Goal: Information Seeking & Learning: Learn about a topic

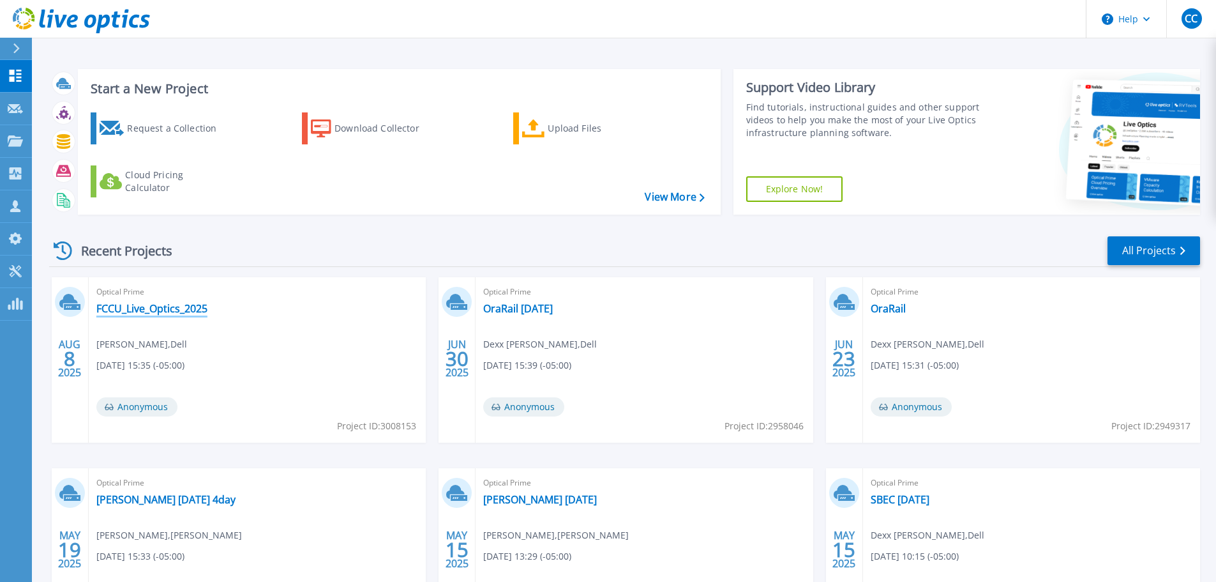
click at [168, 315] on link "FCCU_Live_Optics_2025" at bounding box center [151, 308] width 111 height 13
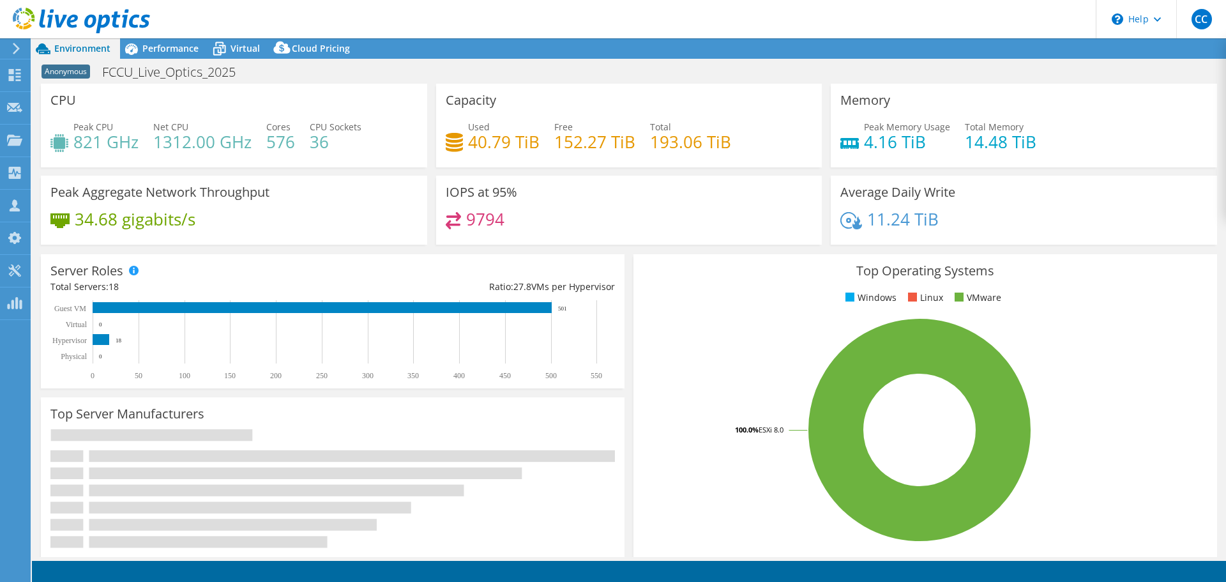
select select "USD"
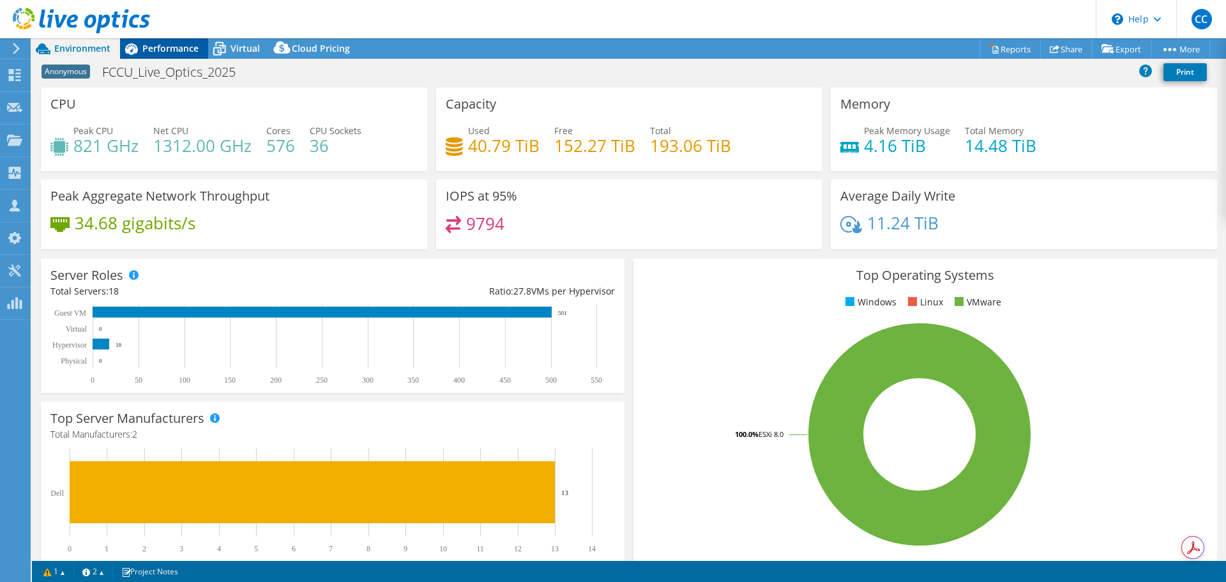
click at [167, 55] on div "Performance" at bounding box center [164, 48] width 88 height 20
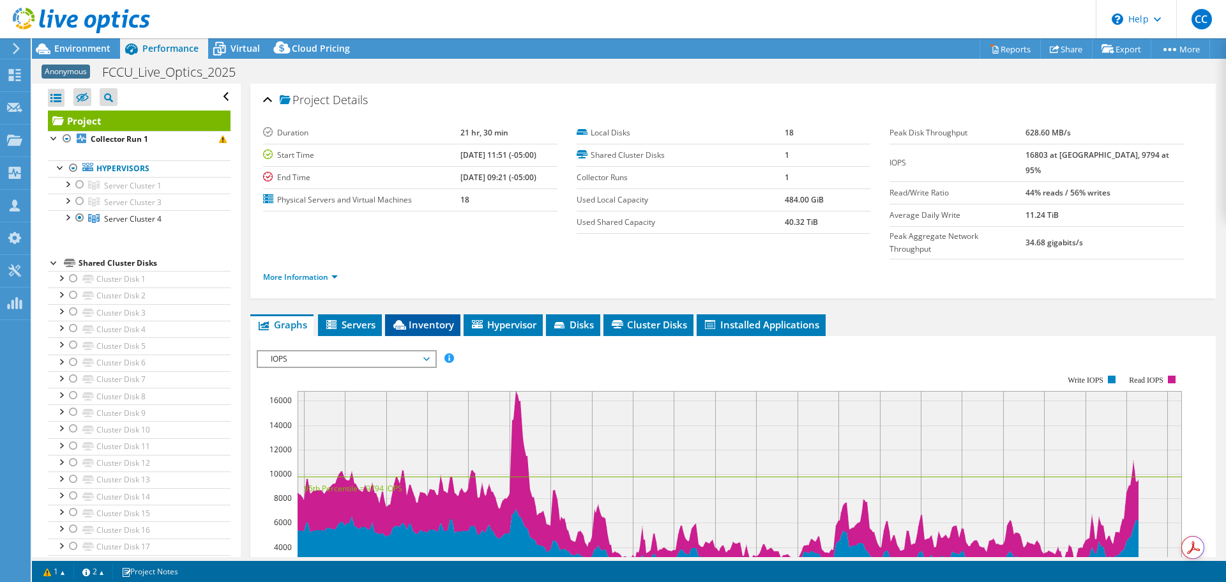
click at [411, 318] on span "Inventory" at bounding box center [422, 324] width 63 height 13
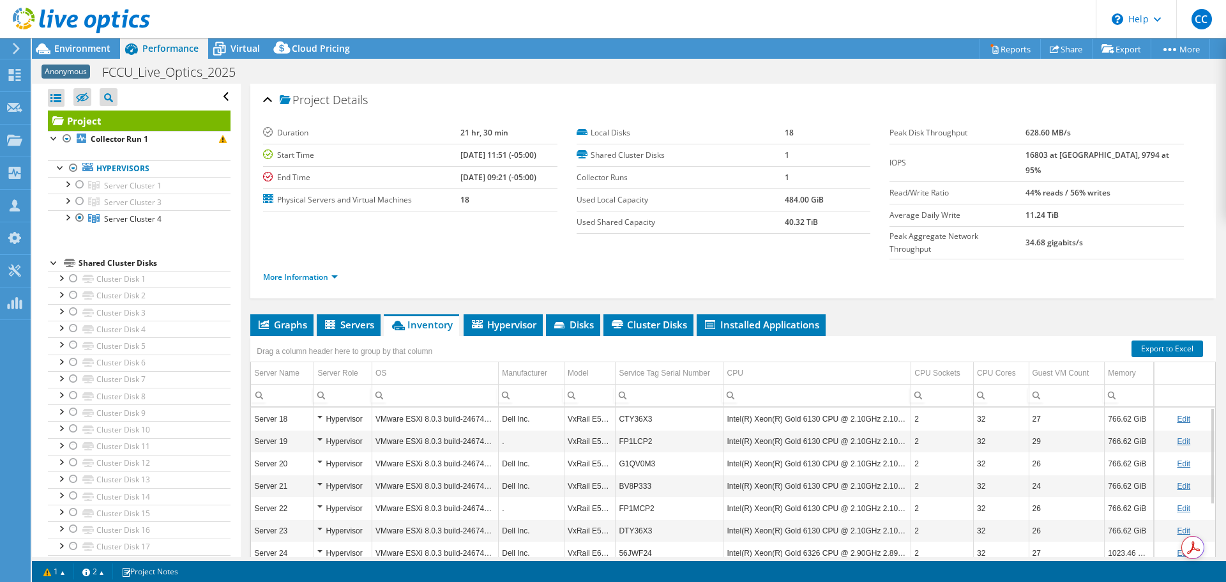
click at [412, 267] on ul "More Information" at bounding box center [733, 275] width 940 height 17
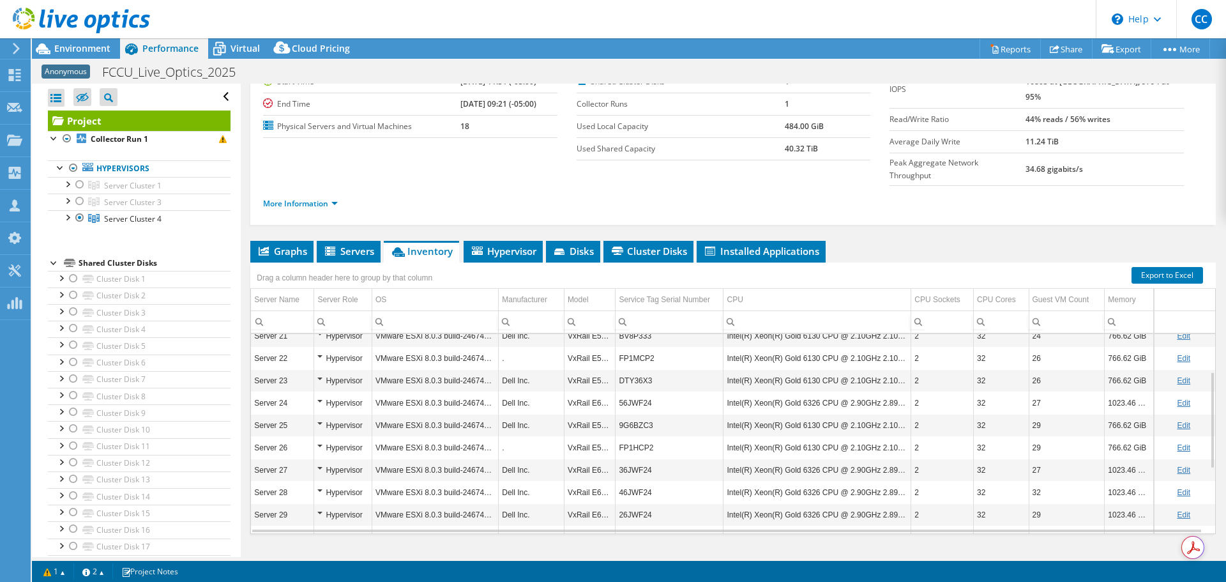
scroll to position [209, 0]
click at [1161, 267] on link "Export to Excel" at bounding box center [1167, 275] width 72 height 17
click at [295, 245] on span "Graphs" at bounding box center [282, 251] width 50 height 13
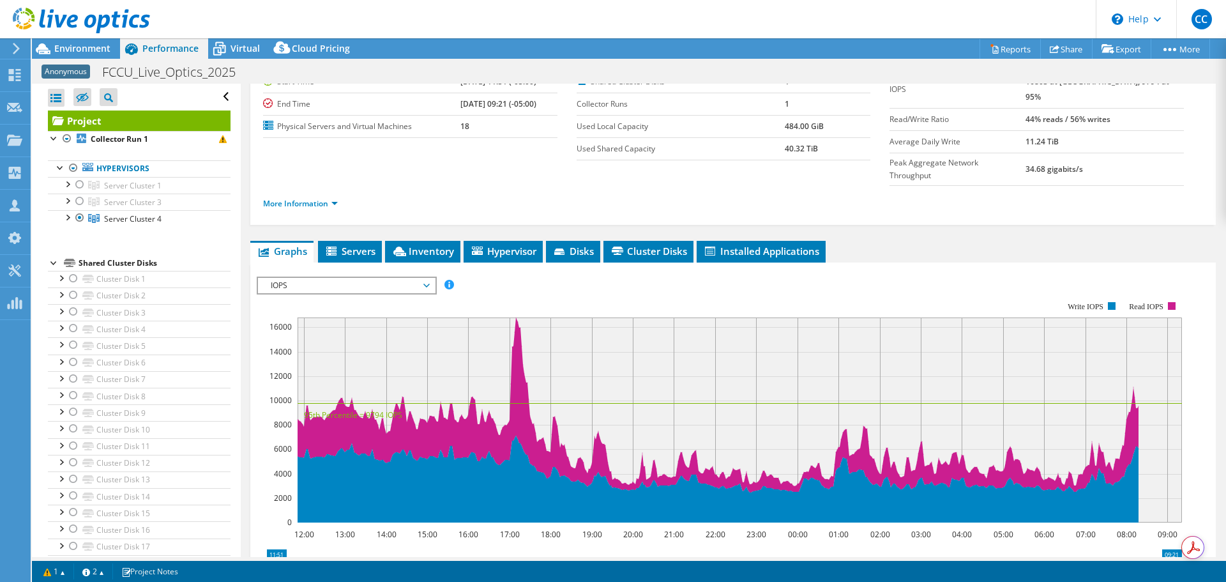
click at [359, 278] on span "IOPS" at bounding box center [346, 285] width 164 height 15
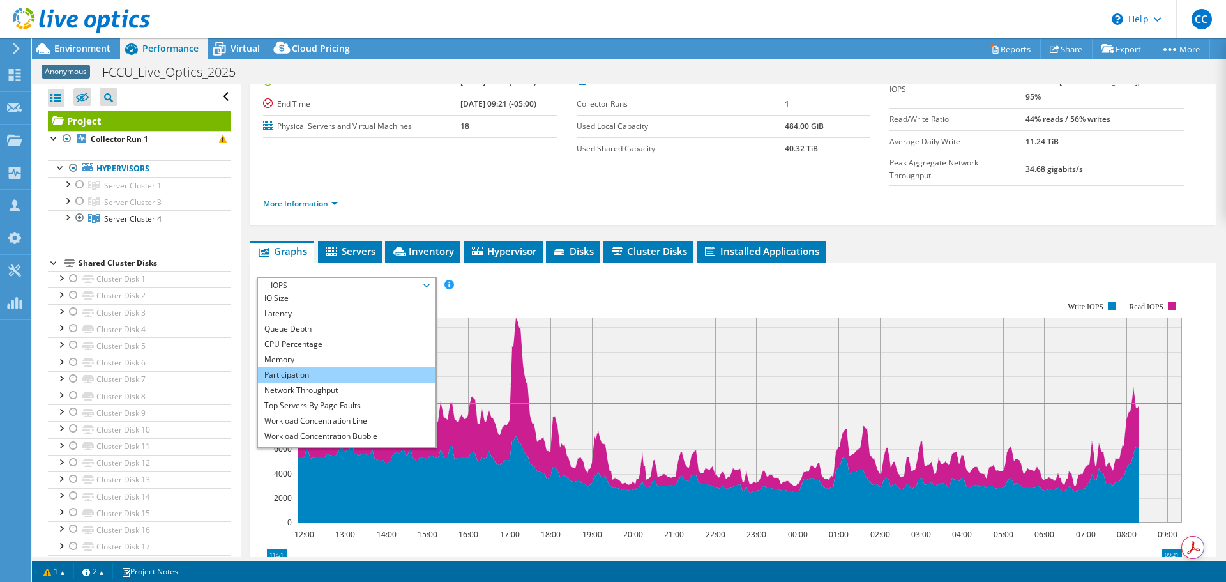
scroll to position [46, 0]
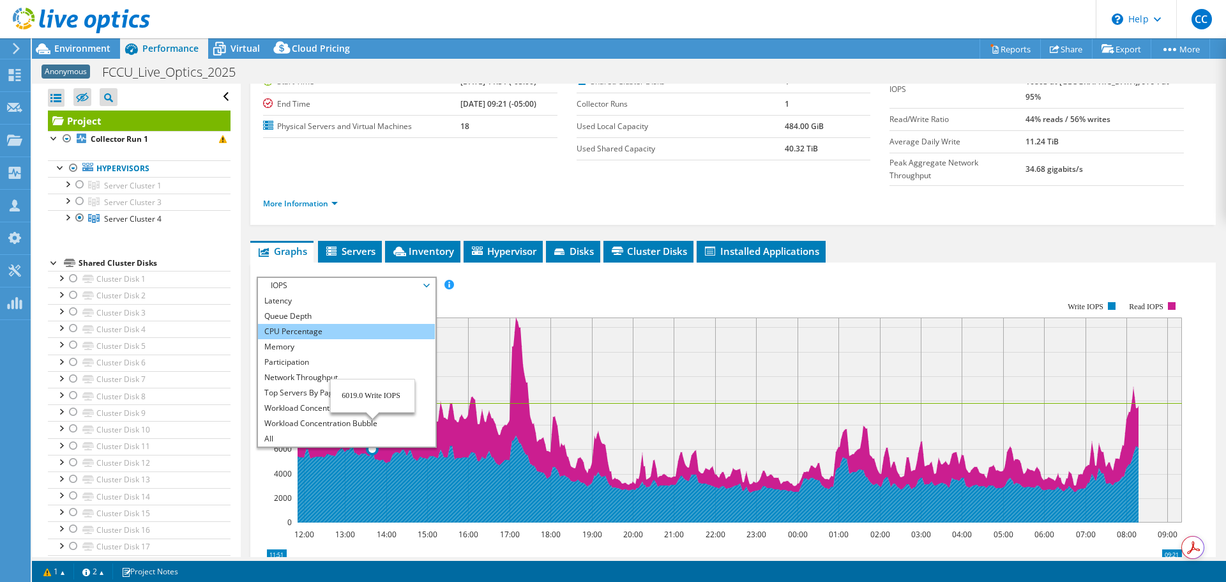
click at [345, 324] on li "CPU Percentage" at bounding box center [346, 331] width 177 height 15
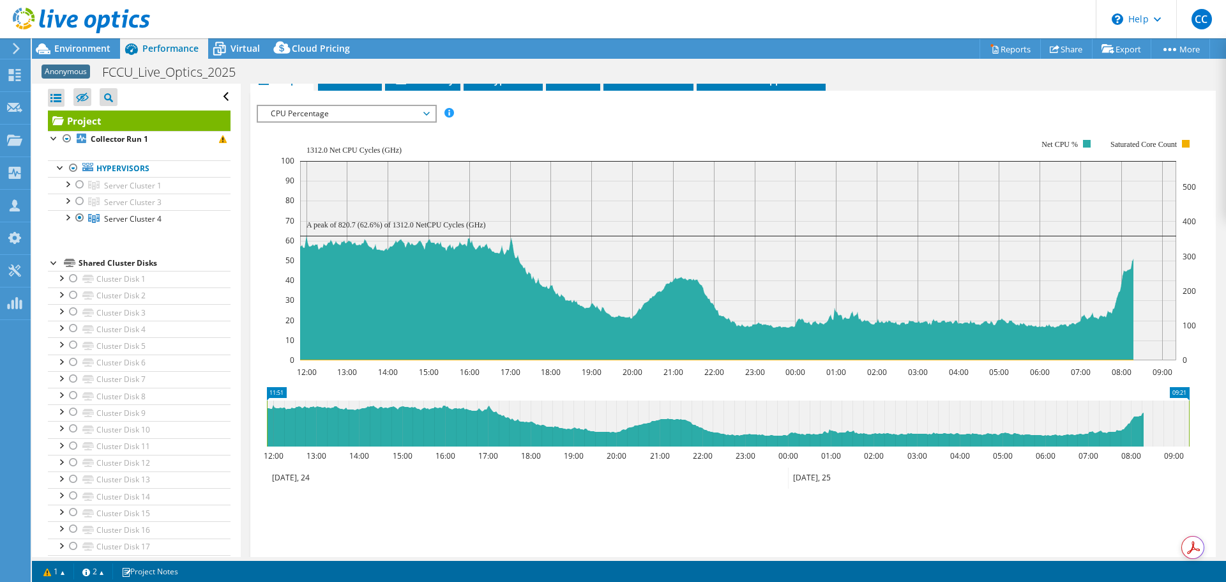
scroll to position [301, 0]
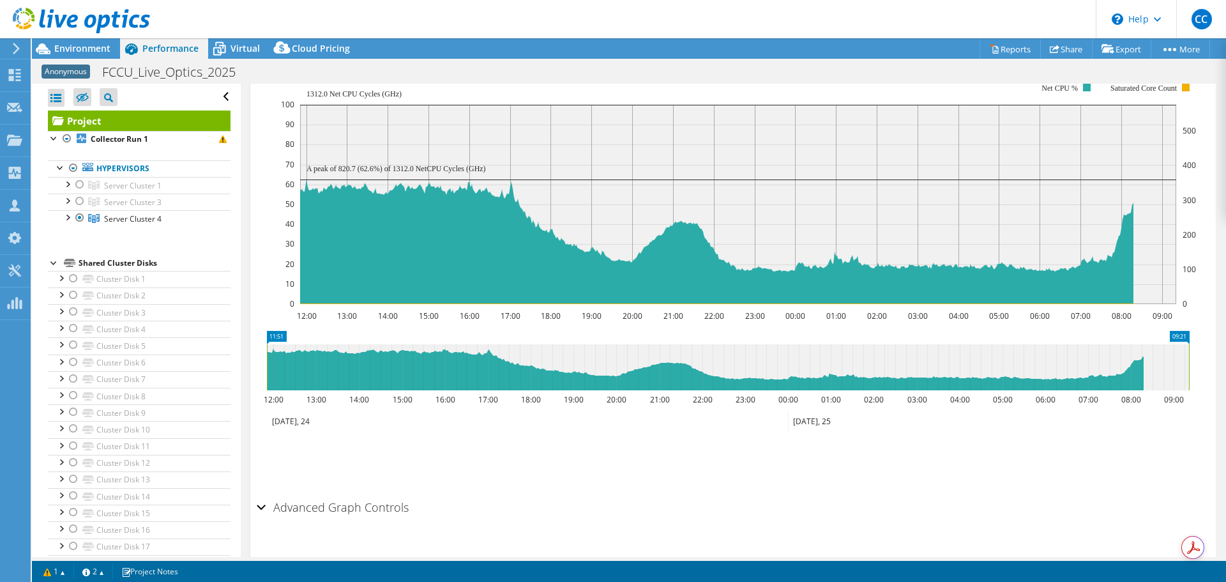
click at [287, 494] on h2 "Advanced Graph Controls" at bounding box center [333, 507] width 152 height 26
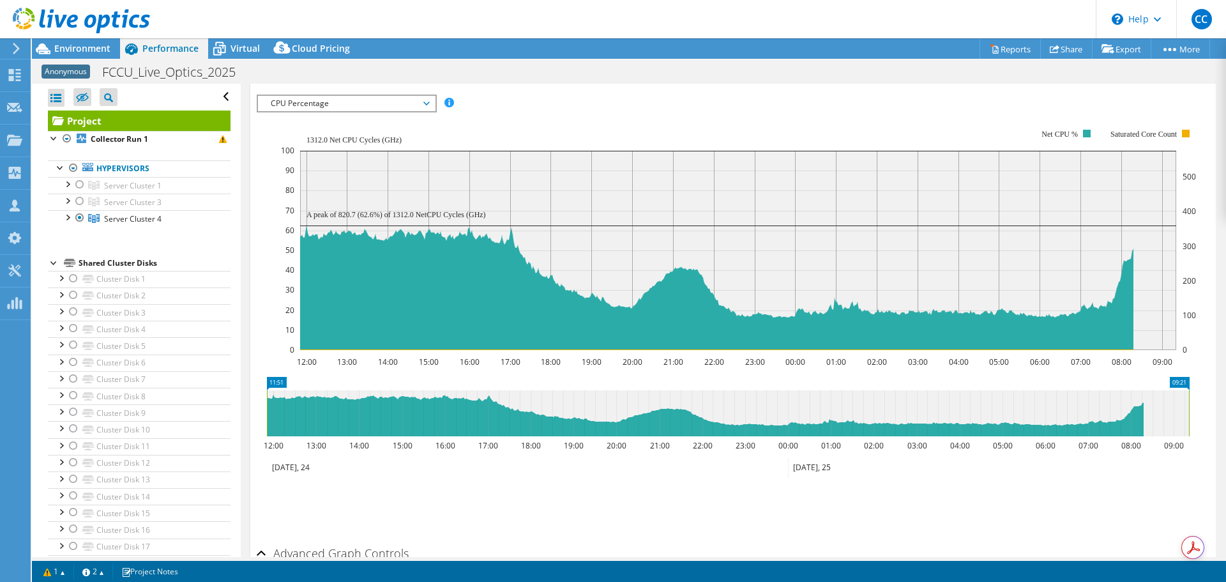
scroll to position [0, 0]
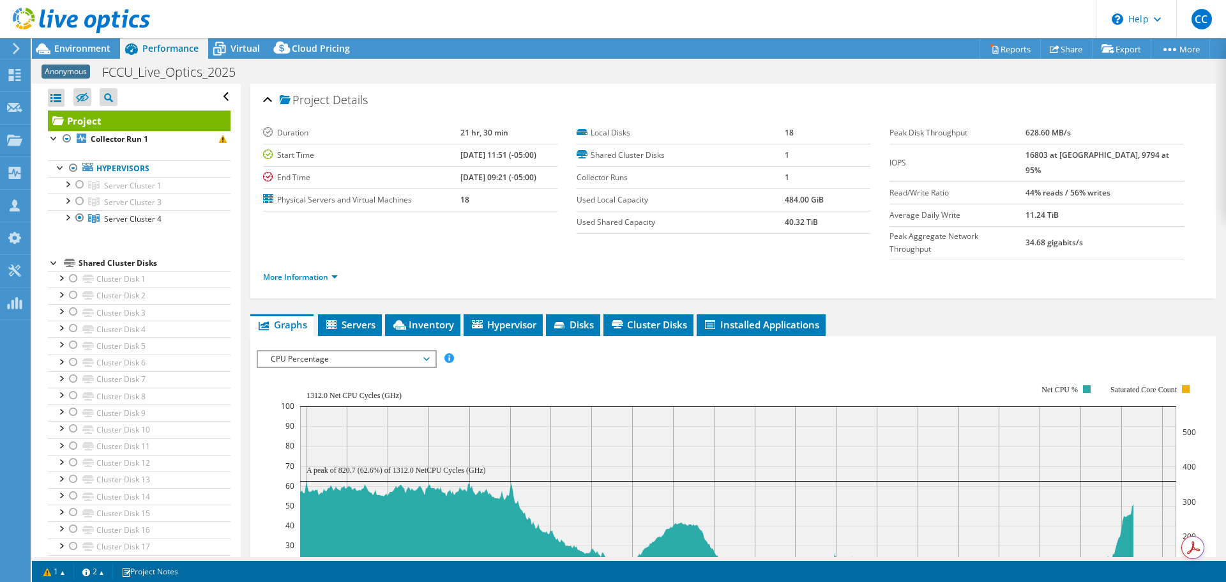
click at [354, 351] on span "CPU Percentage" at bounding box center [346, 358] width 164 height 15
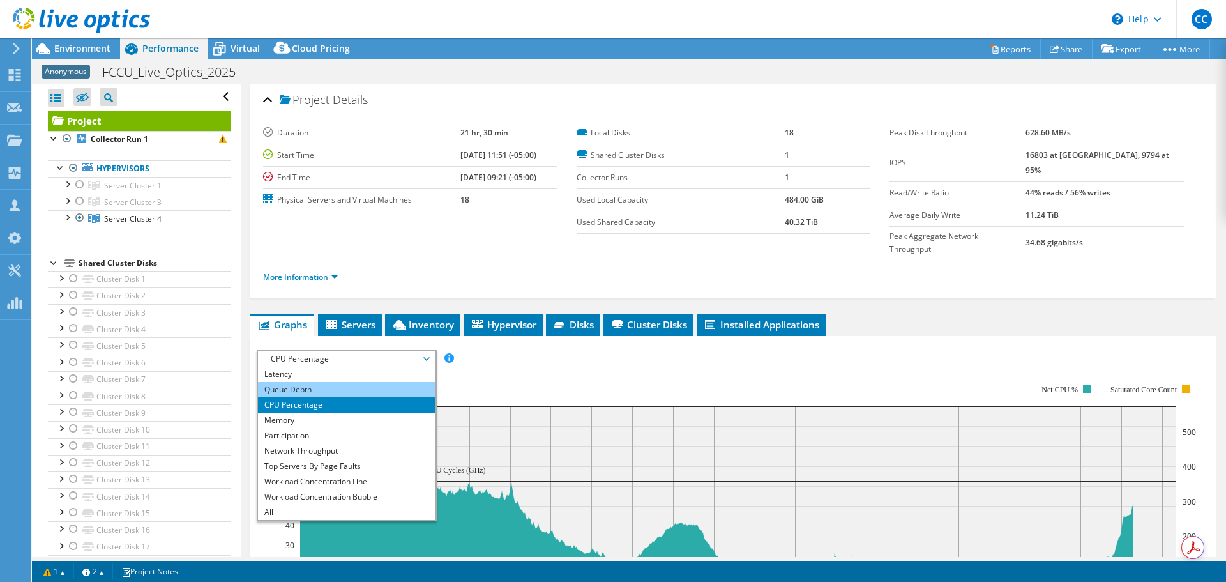
click at [342, 382] on li "Queue Depth" at bounding box center [346, 389] width 177 height 15
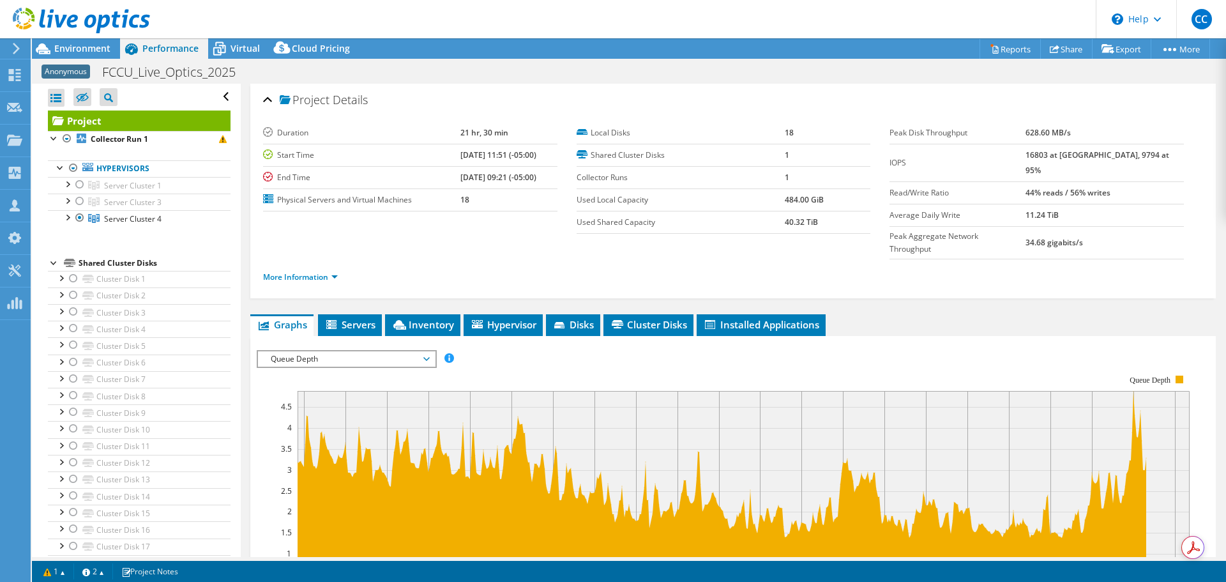
drag, startPoint x: 361, startPoint y: 333, endPoint x: 341, endPoint y: 381, distance: 52.4
click at [363, 351] on span "Queue Depth" at bounding box center [346, 358] width 164 height 15
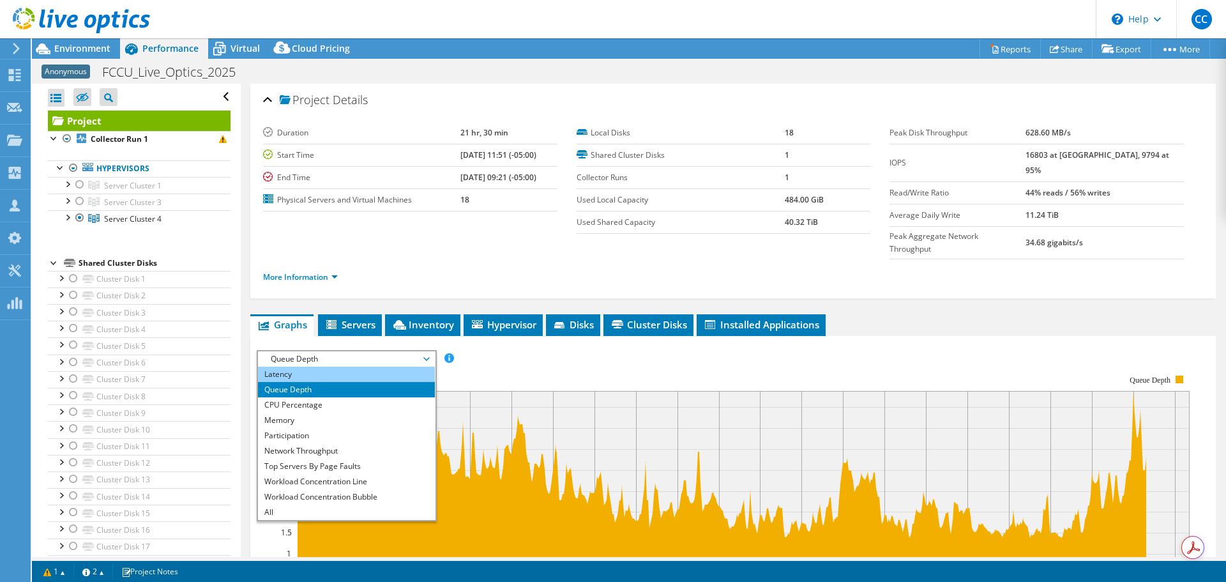
click at [293, 367] on li "Latency" at bounding box center [346, 374] width 177 height 15
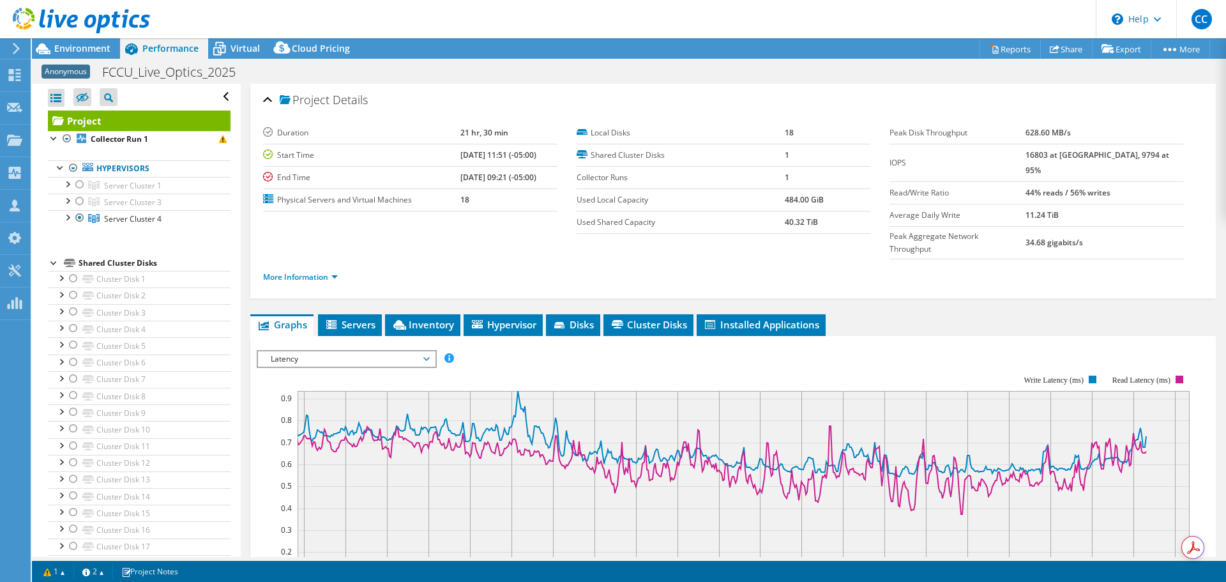
click at [349, 351] on span "Latency" at bounding box center [346, 358] width 164 height 15
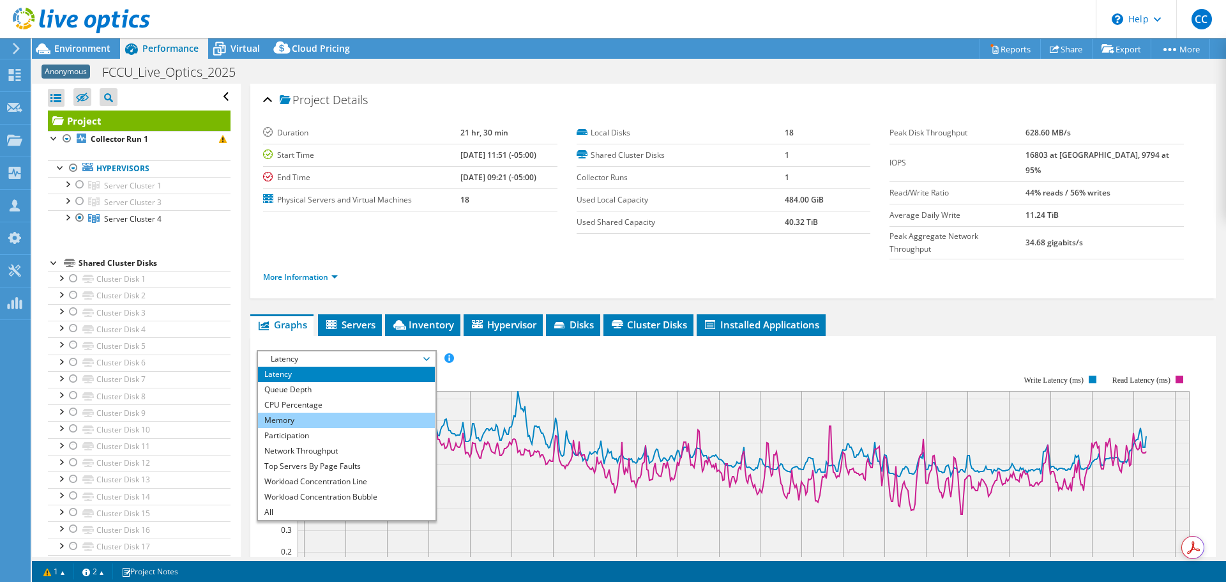
click at [341, 412] on li "Memory" at bounding box center [346, 419] width 177 height 15
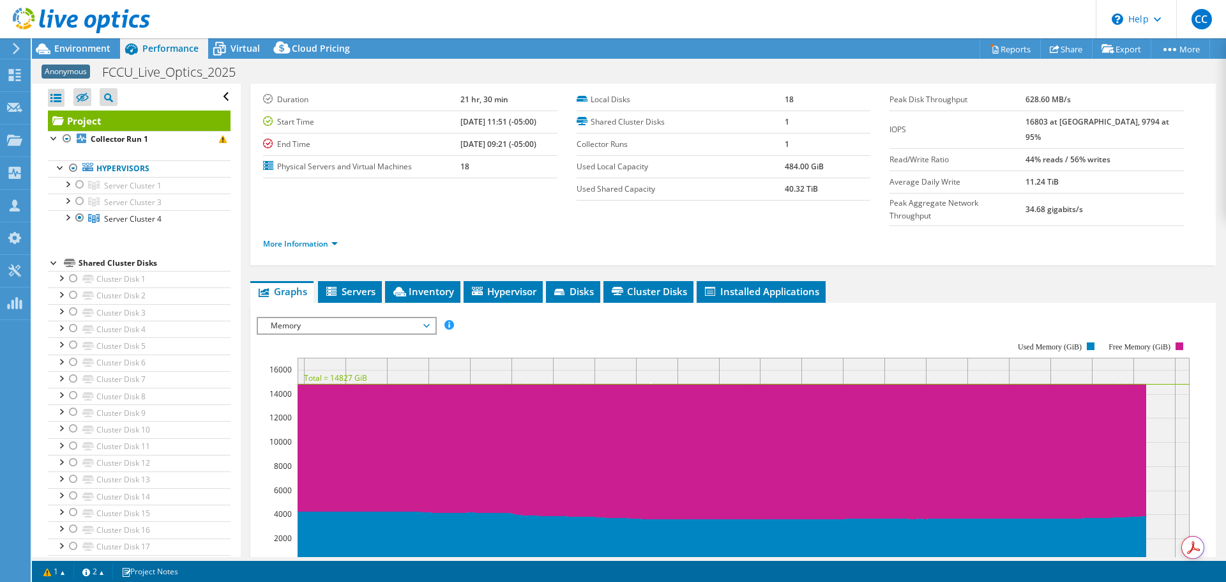
scroll to position [64, 0]
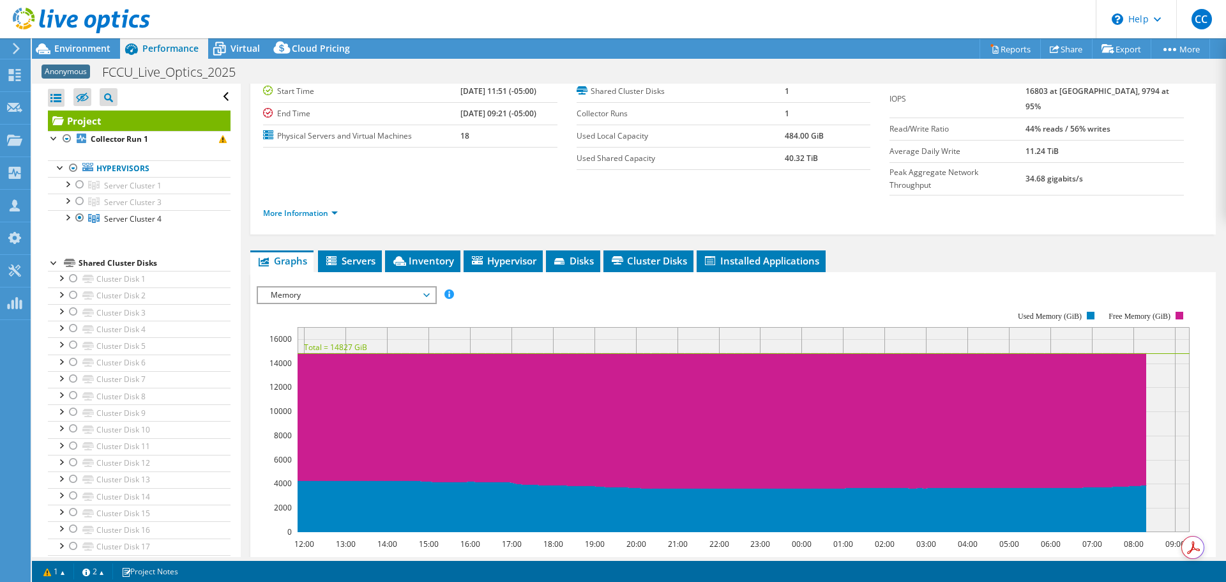
click at [349, 287] on span "Memory" at bounding box center [346, 294] width 164 height 15
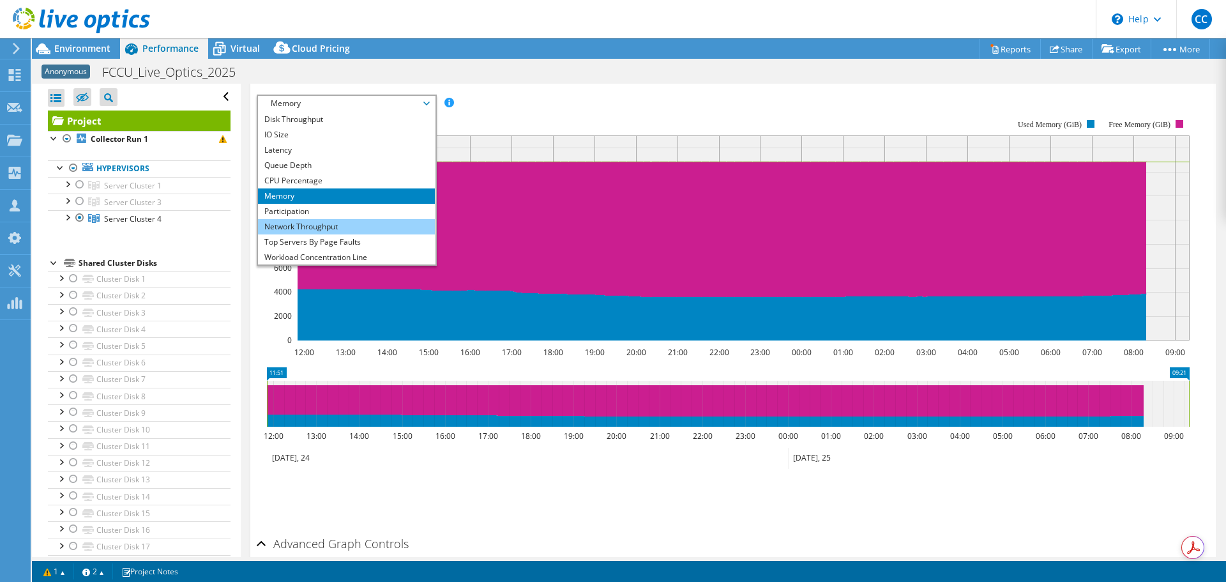
scroll to position [0, 0]
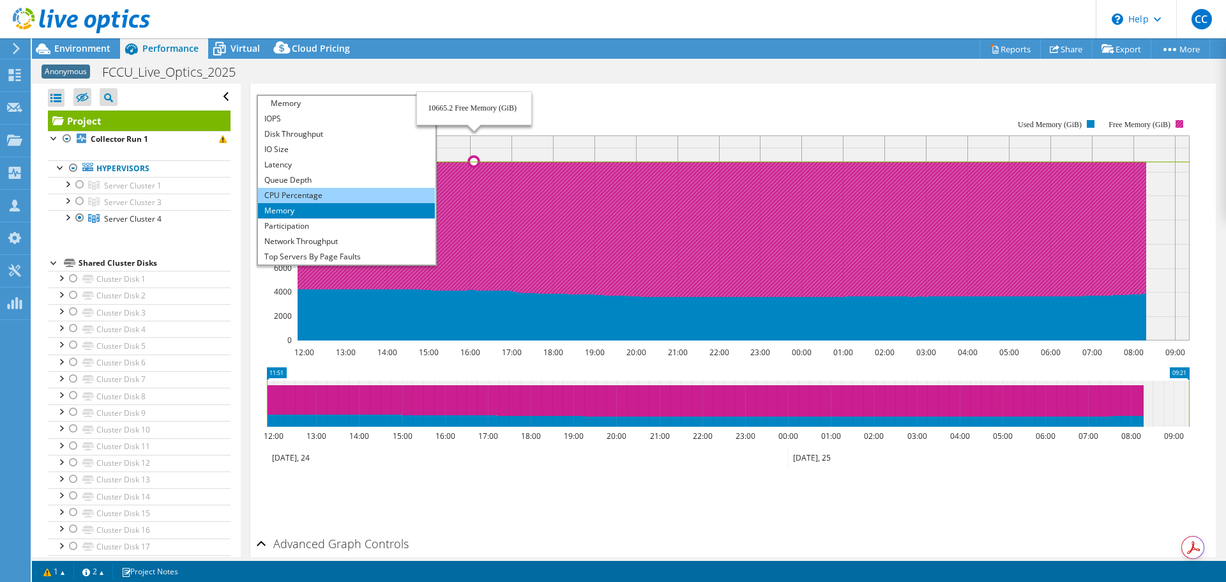
click at [321, 188] on li "CPU Percentage" at bounding box center [346, 195] width 177 height 15
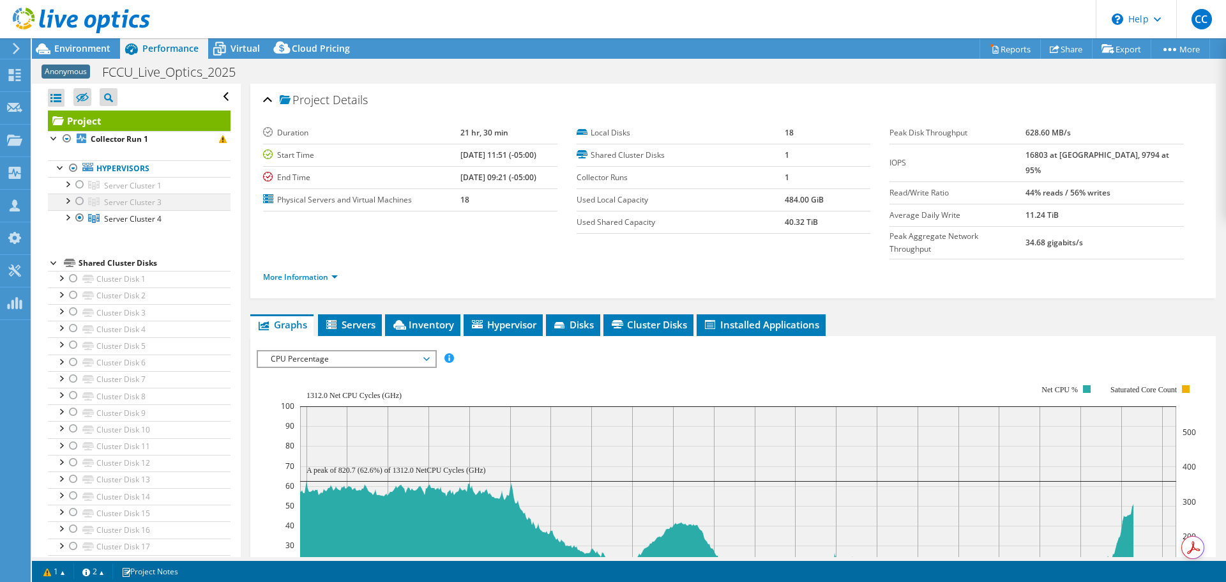
click at [80, 200] on div at bounding box center [79, 200] width 13 height 15
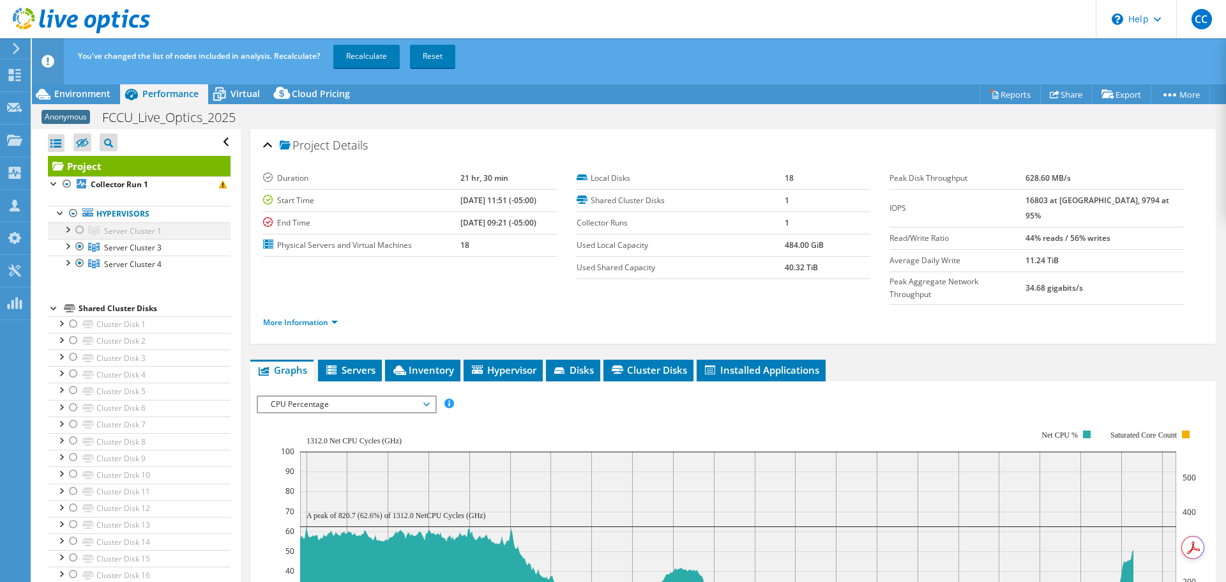
click at [78, 232] on div at bounding box center [79, 229] width 13 height 15
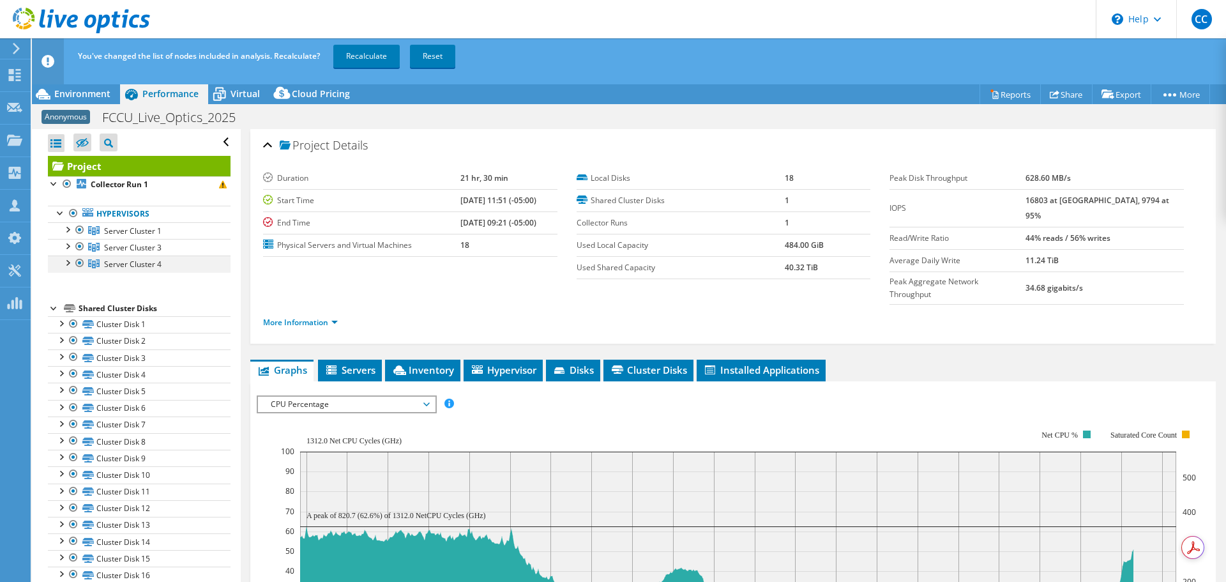
click at [80, 262] on div at bounding box center [79, 262] width 13 height 15
click at [375, 61] on link "Recalculate" at bounding box center [366, 56] width 66 height 23
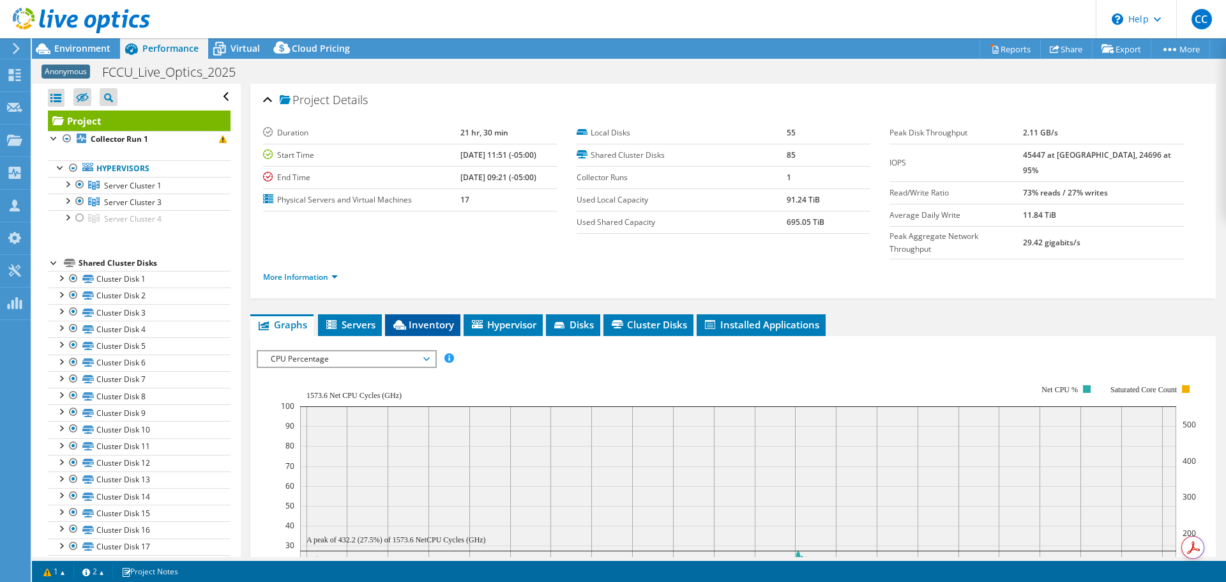
click at [426, 318] on span "Inventory" at bounding box center [422, 324] width 63 height 13
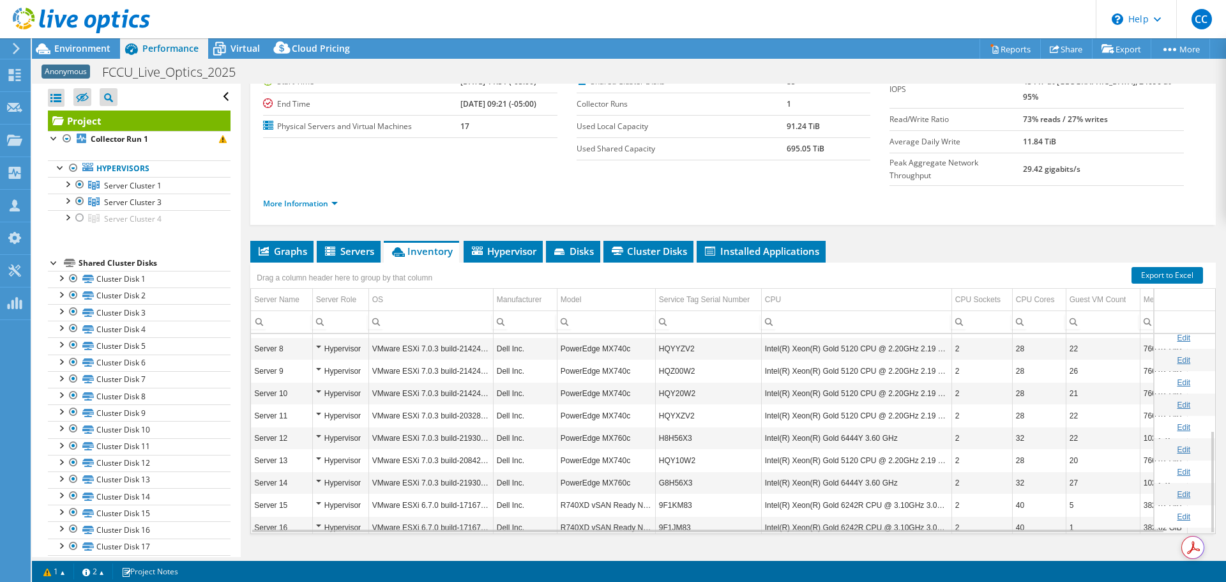
scroll to position [186, 0]
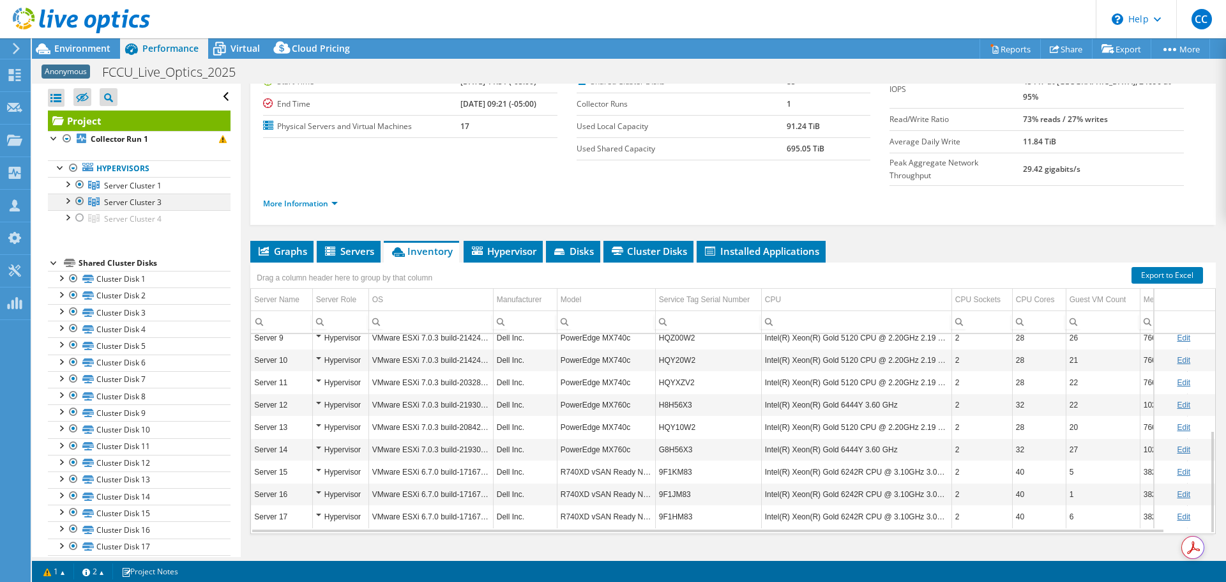
click at [77, 200] on div at bounding box center [79, 200] width 13 height 15
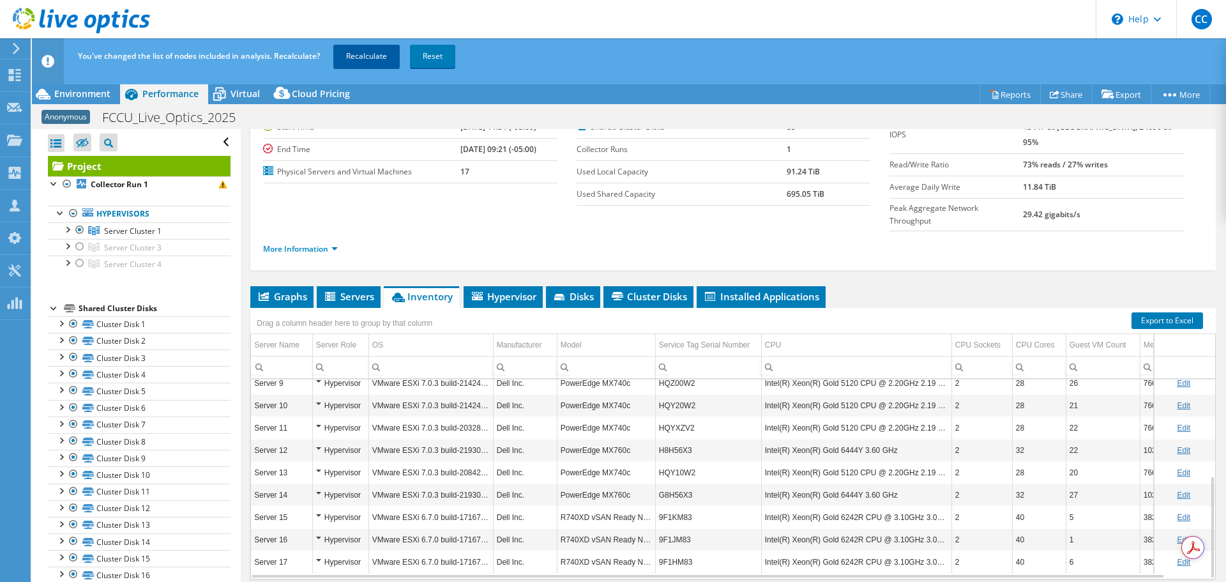
click at [385, 61] on link "Recalculate" at bounding box center [366, 56] width 66 height 23
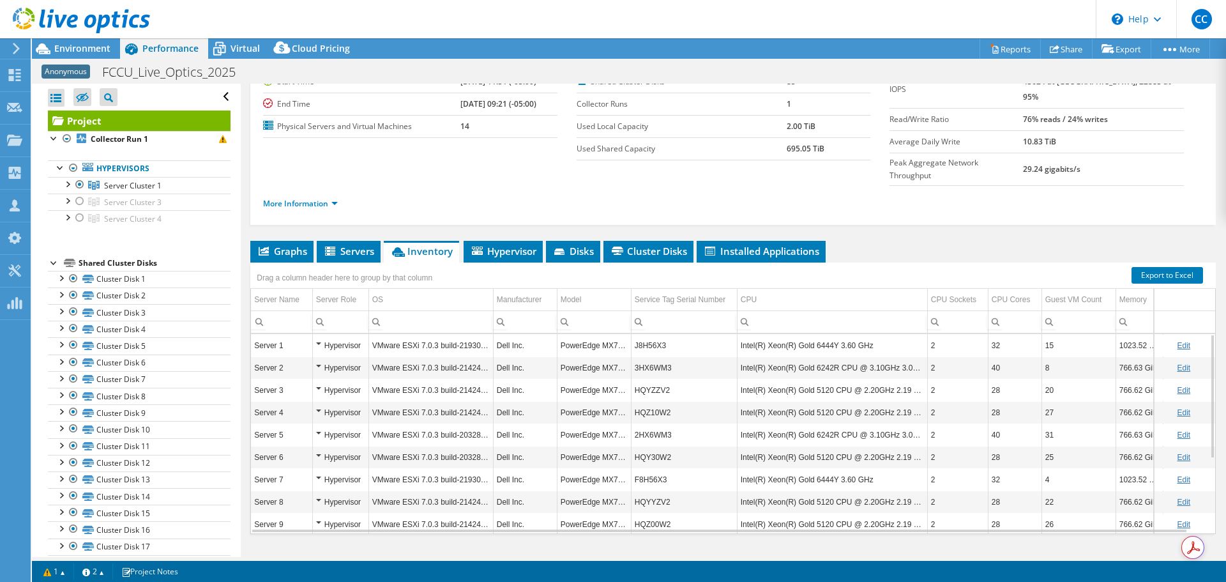
scroll to position [119, 0]
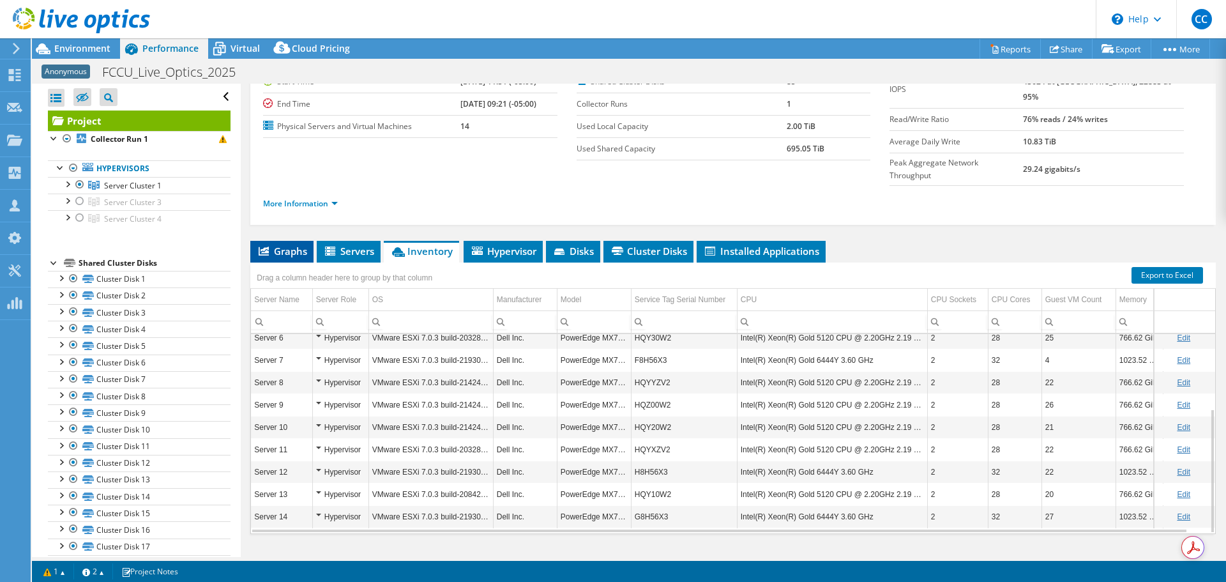
click at [302, 245] on span "Graphs" at bounding box center [282, 251] width 50 height 13
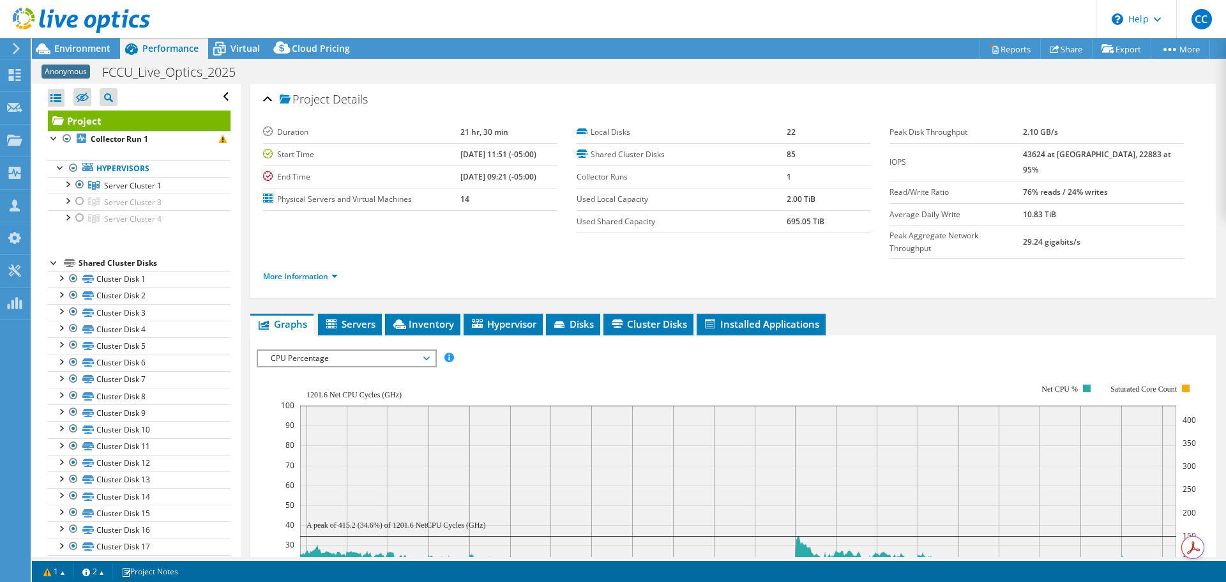
scroll to position [0, 0]
click at [367, 318] on span "Servers" at bounding box center [349, 324] width 51 height 13
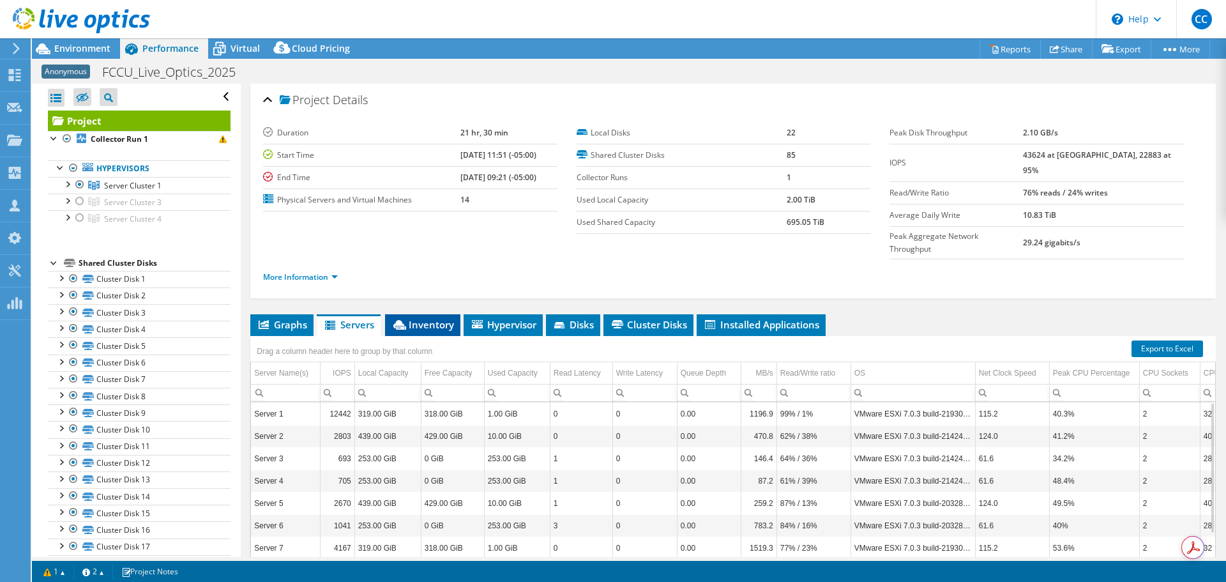
drag, startPoint x: 410, startPoint y: 299, endPoint x: 414, endPoint y: 309, distance: 11.2
click at [411, 318] on span "Inventory" at bounding box center [422, 324] width 63 height 13
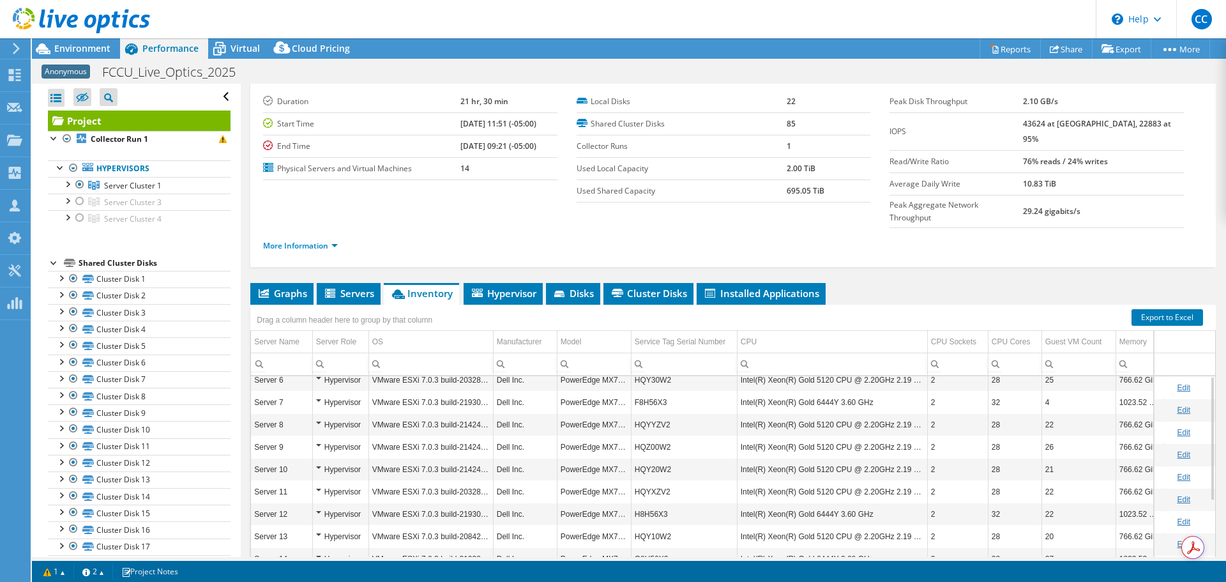
scroll to position [73, 0]
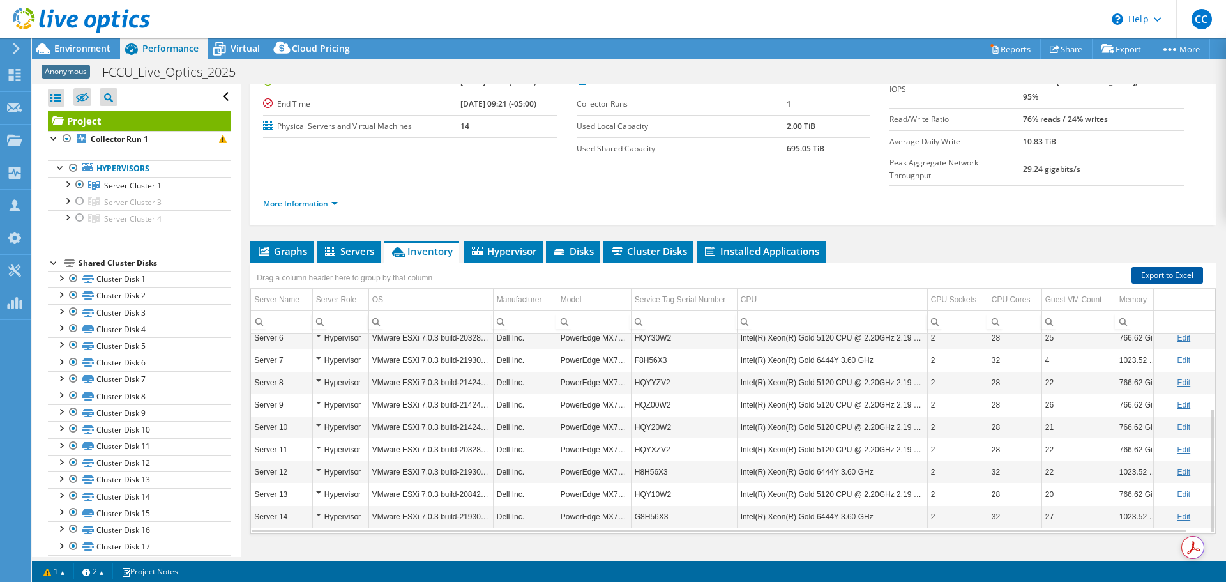
click at [1174, 267] on link "Export to Excel" at bounding box center [1167, 275] width 72 height 17
drag, startPoint x: 338, startPoint y: 224, endPoint x: 360, endPoint y: 232, distance: 23.0
click at [338, 245] on span "Servers" at bounding box center [348, 251] width 51 height 13
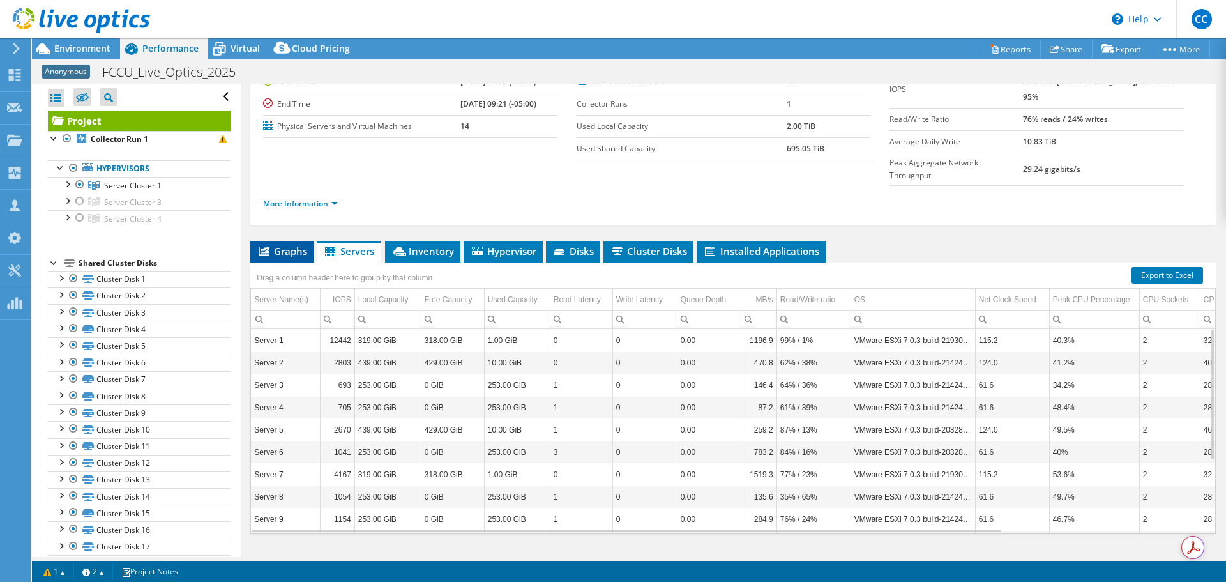
click at [294, 241] on li "Graphs" at bounding box center [281, 252] width 63 height 22
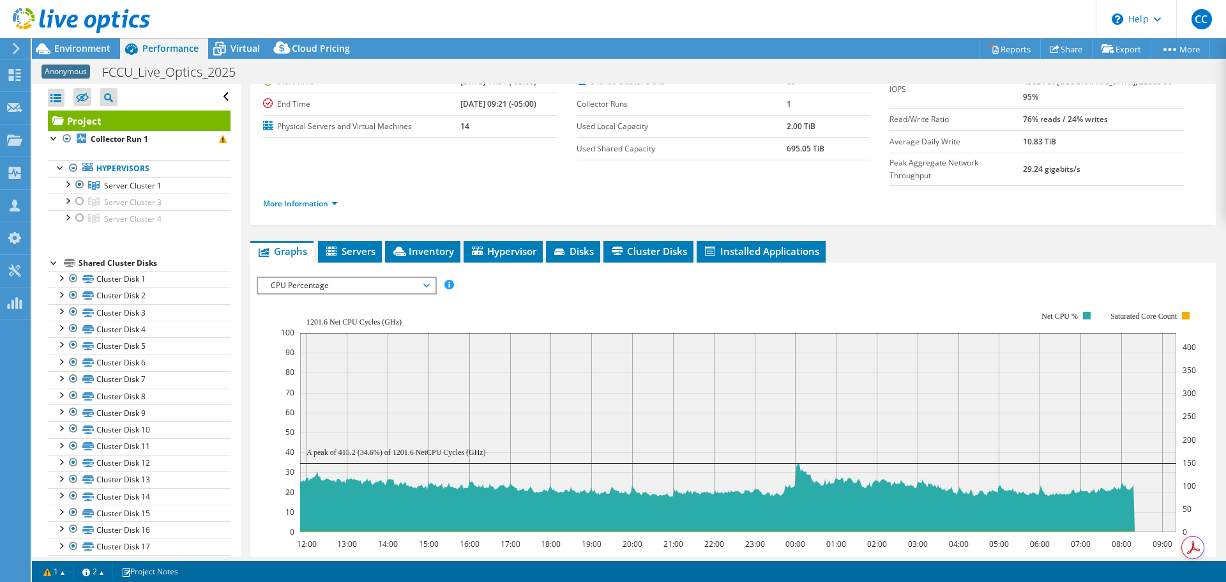
click at [344, 278] on span "CPU Percentage" at bounding box center [346, 285] width 164 height 15
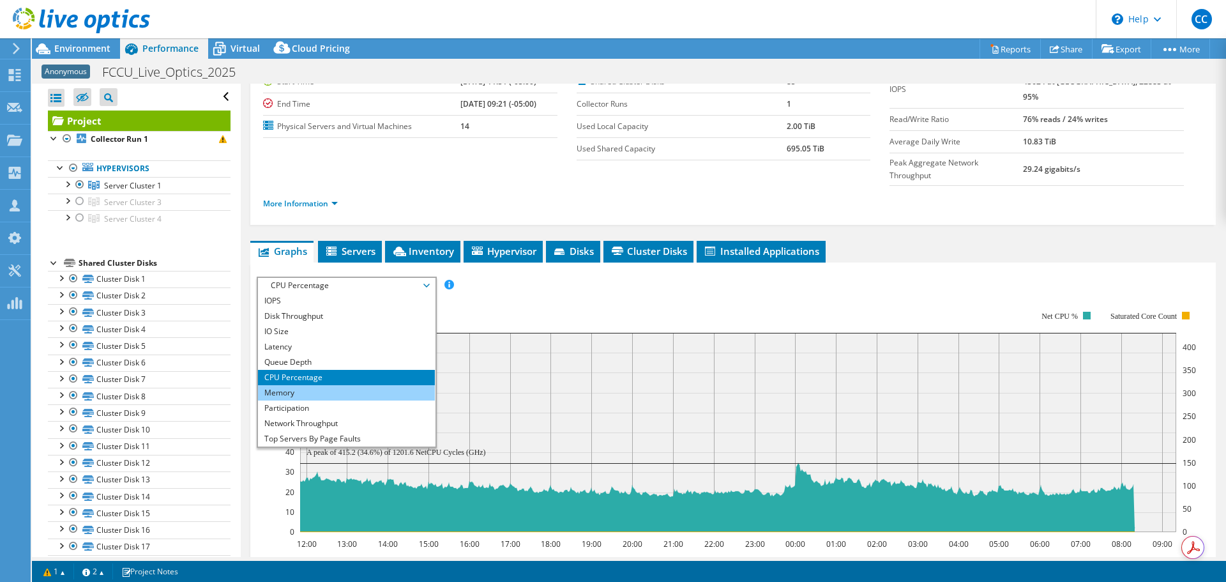
click at [363, 385] on li "Memory" at bounding box center [346, 392] width 177 height 15
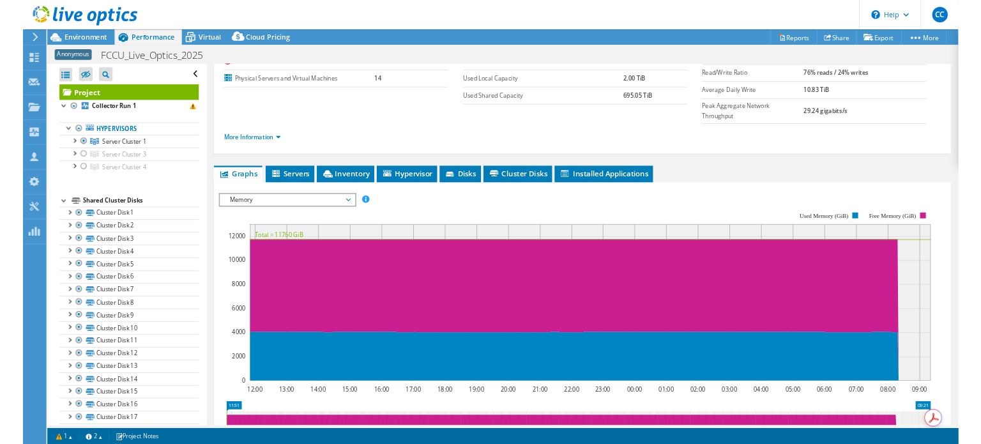
scroll to position [64, 0]
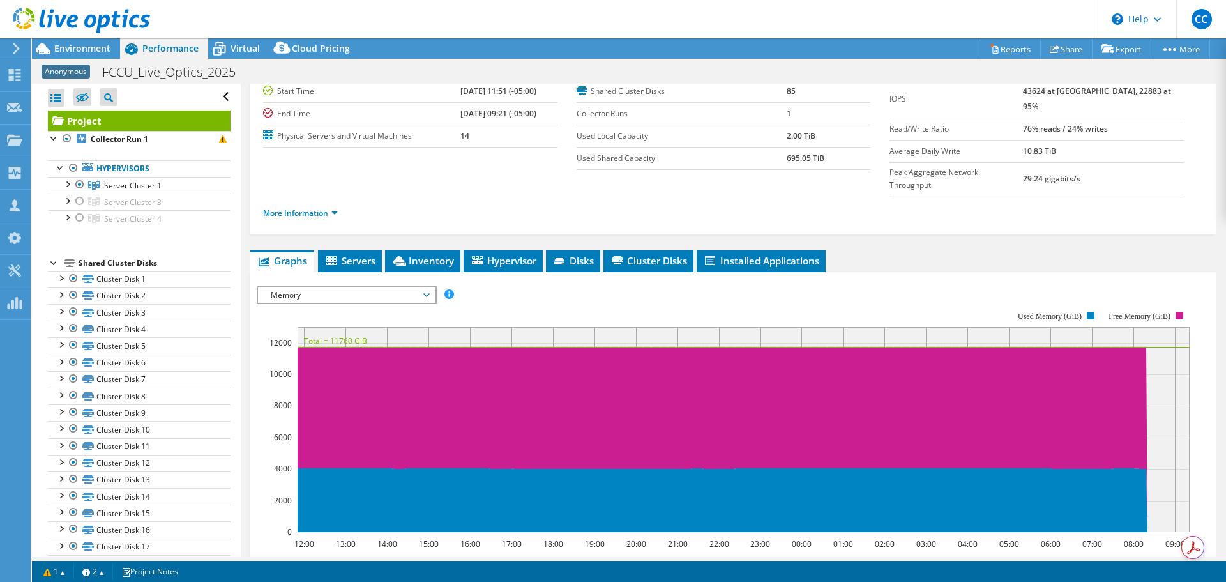
click at [344, 287] on span "Memory" at bounding box center [346, 294] width 164 height 15
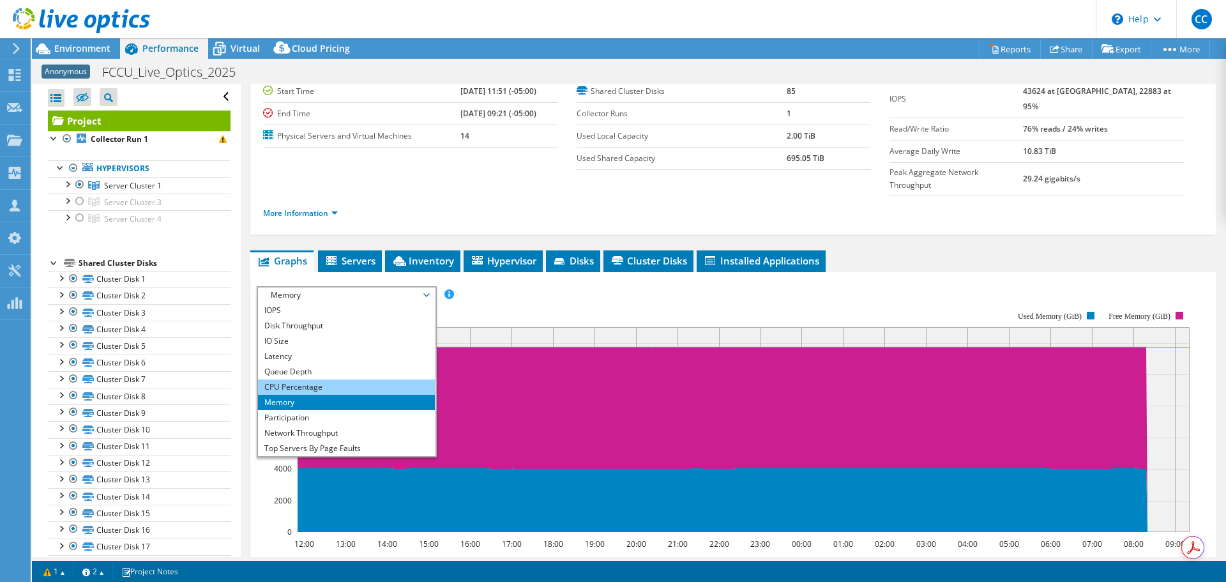
click at [349, 379] on li "CPU Percentage" at bounding box center [346, 386] width 177 height 15
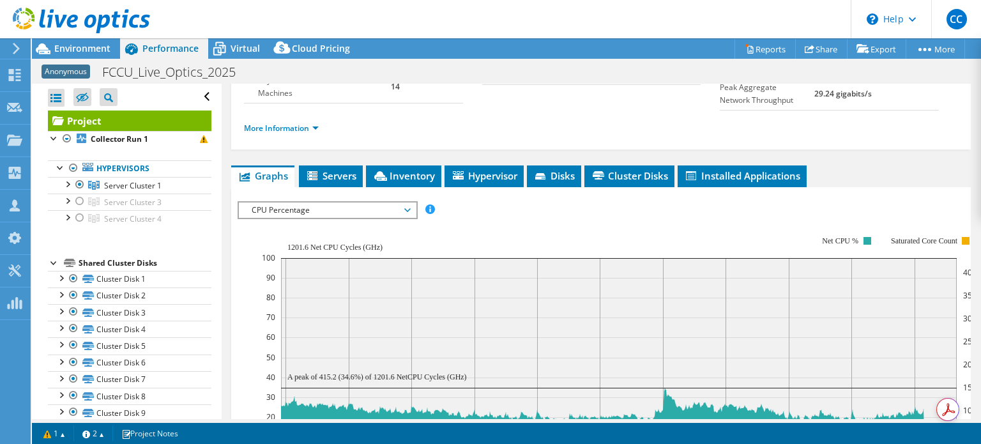
scroll to position [115, 0]
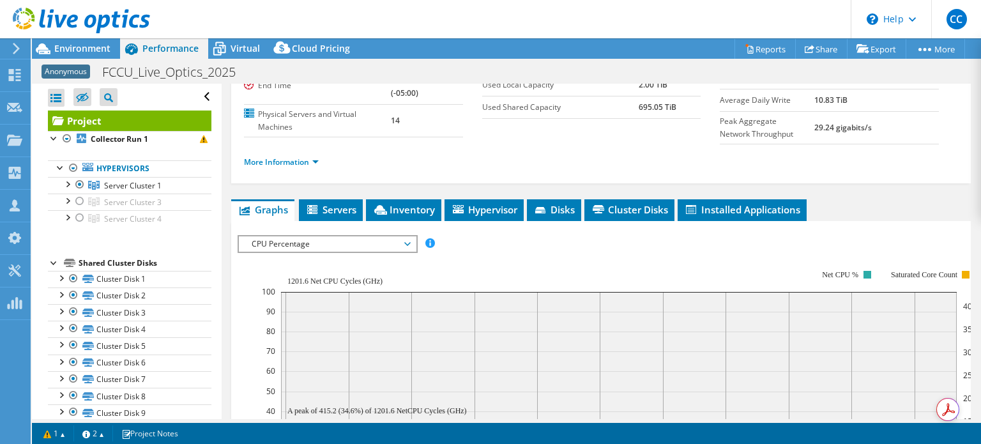
drag, startPoint x: 346, startPoint y: 239, endPoint x: 322, endPoint y: 250, distance: 26.6
click at [345, 239] on span "CPU Percentage" at bounding box center [327, 243] width 164 height 15
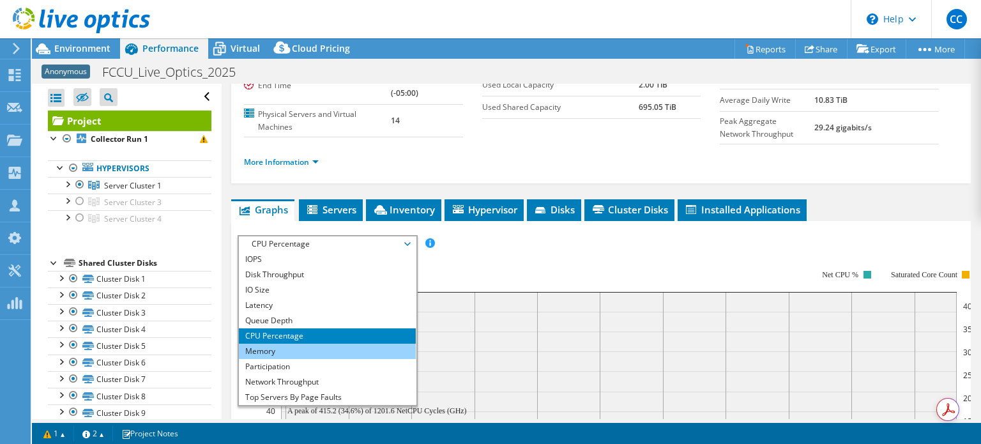
scroll to position [46, 0]
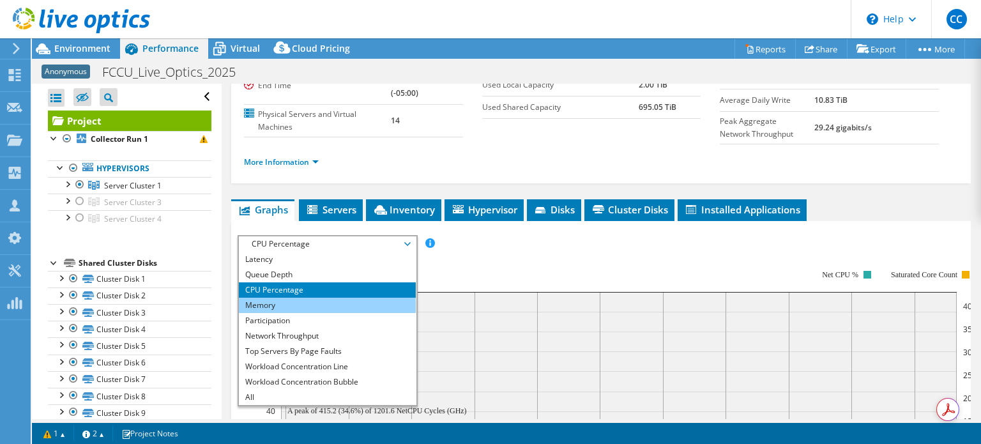
click at [319, 304] on li "Memory" at bounding box center [327, 305] width 177 height 15
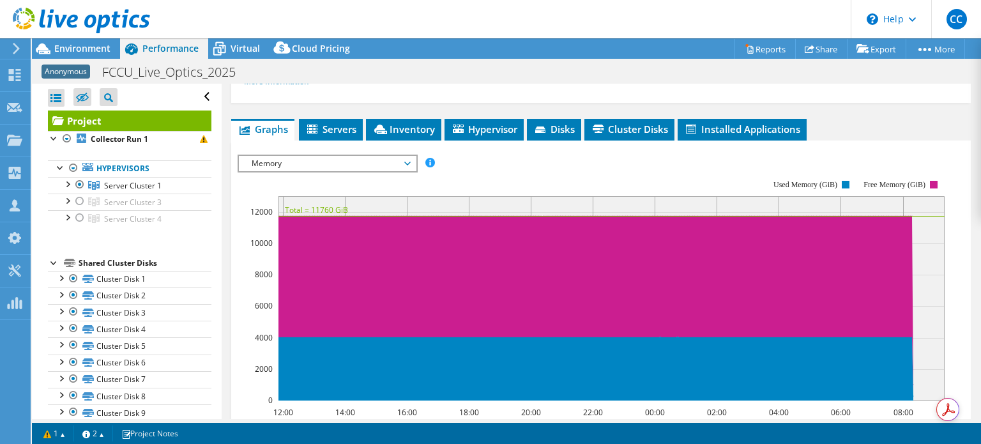
scroll to position [179, 0]
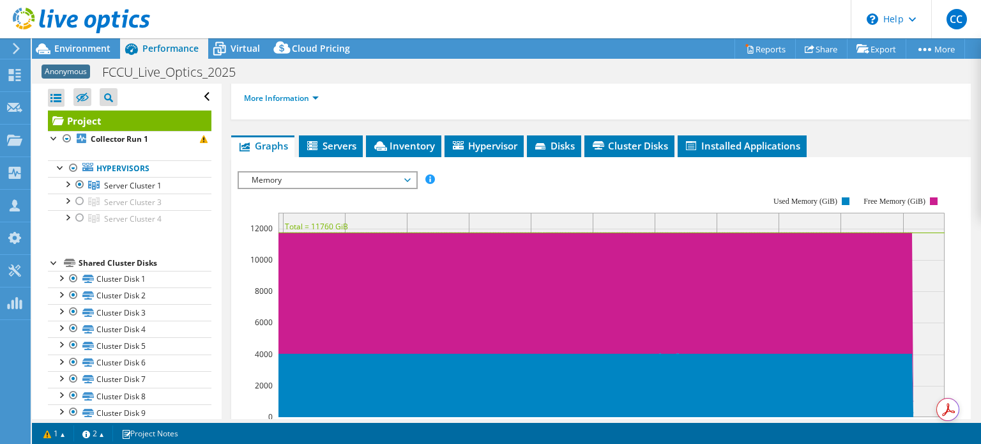
click at [284, 178] on span "Memory" at bounding box center [327, 179] width 164 height 15
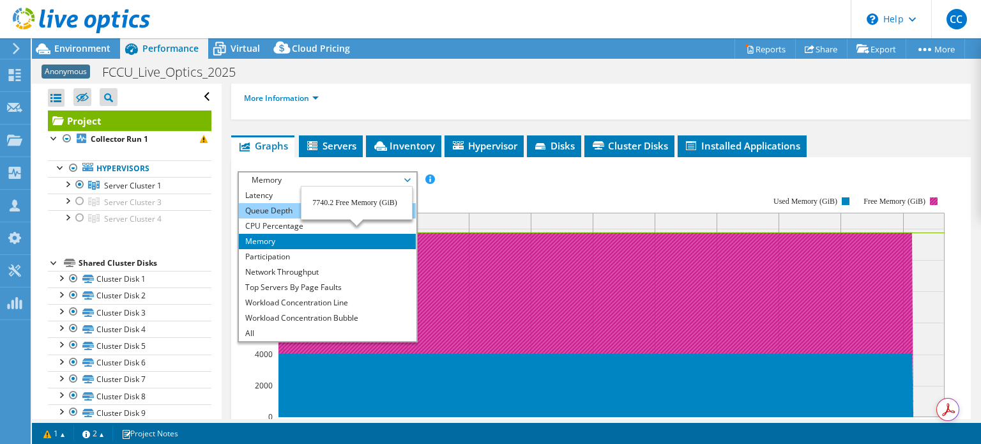
click at [278, 213] on li "Queue Depth" at bounding box center [327, 210] width 177 height 15
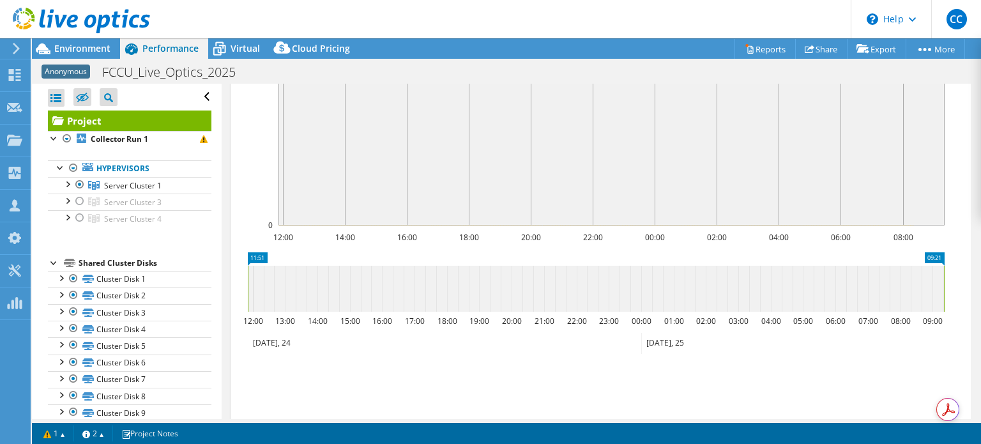
scroll to position [115, 0]
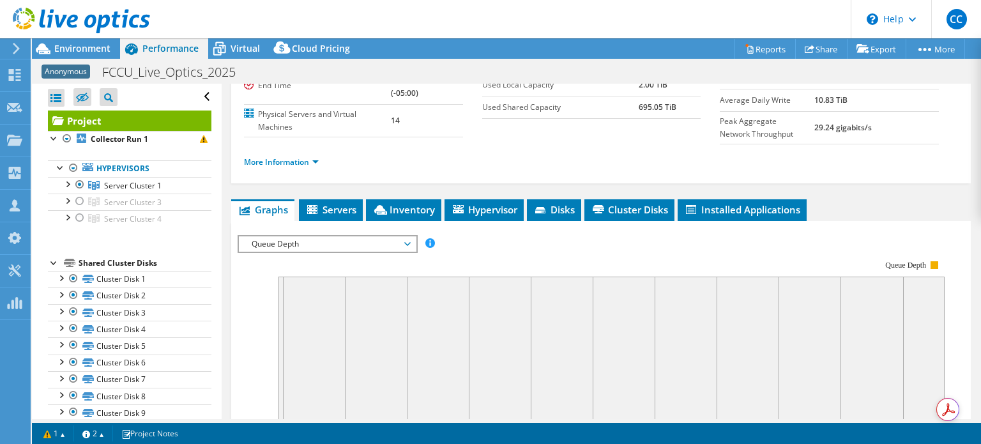
click at [340, 242] on span "Queue Depth" at bounding box center [327, 243] width 164 height 15
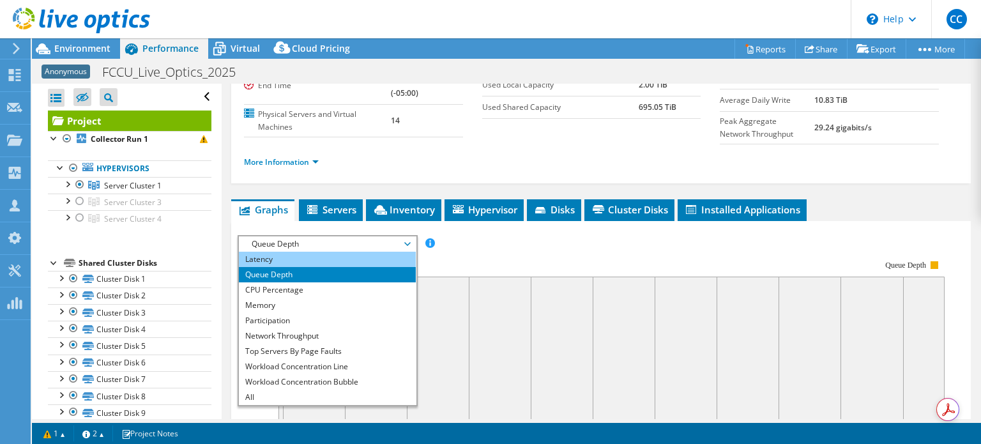
click at [308, 262] on li "Latency" at bounding box center [327, 259] width 177 height 15
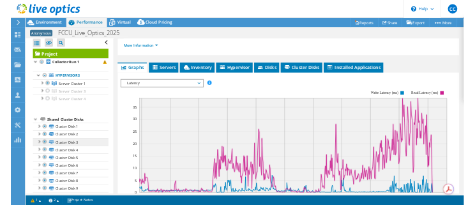
scroll to position [0, 0]
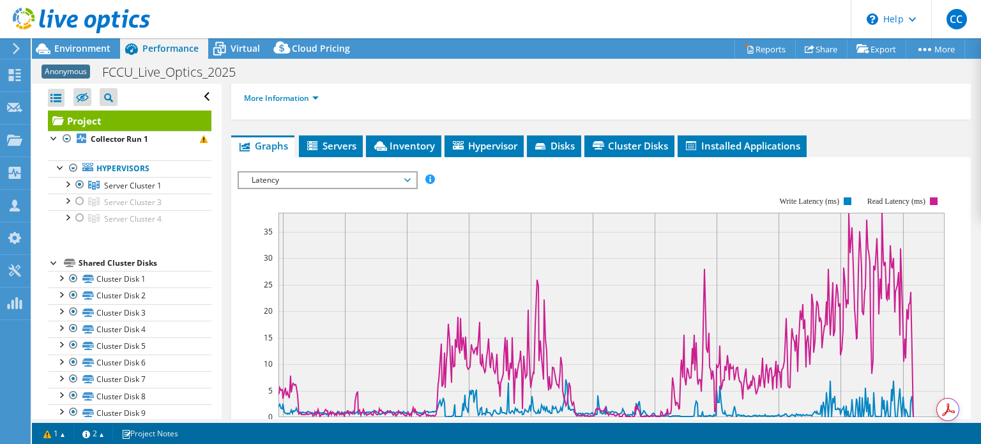
click at [73, 40] on div at bounding box center [75, 21] width 150 height 43
click at [72, 47] on span "Environment" at bounding box center [82, 48] width 56 height 12
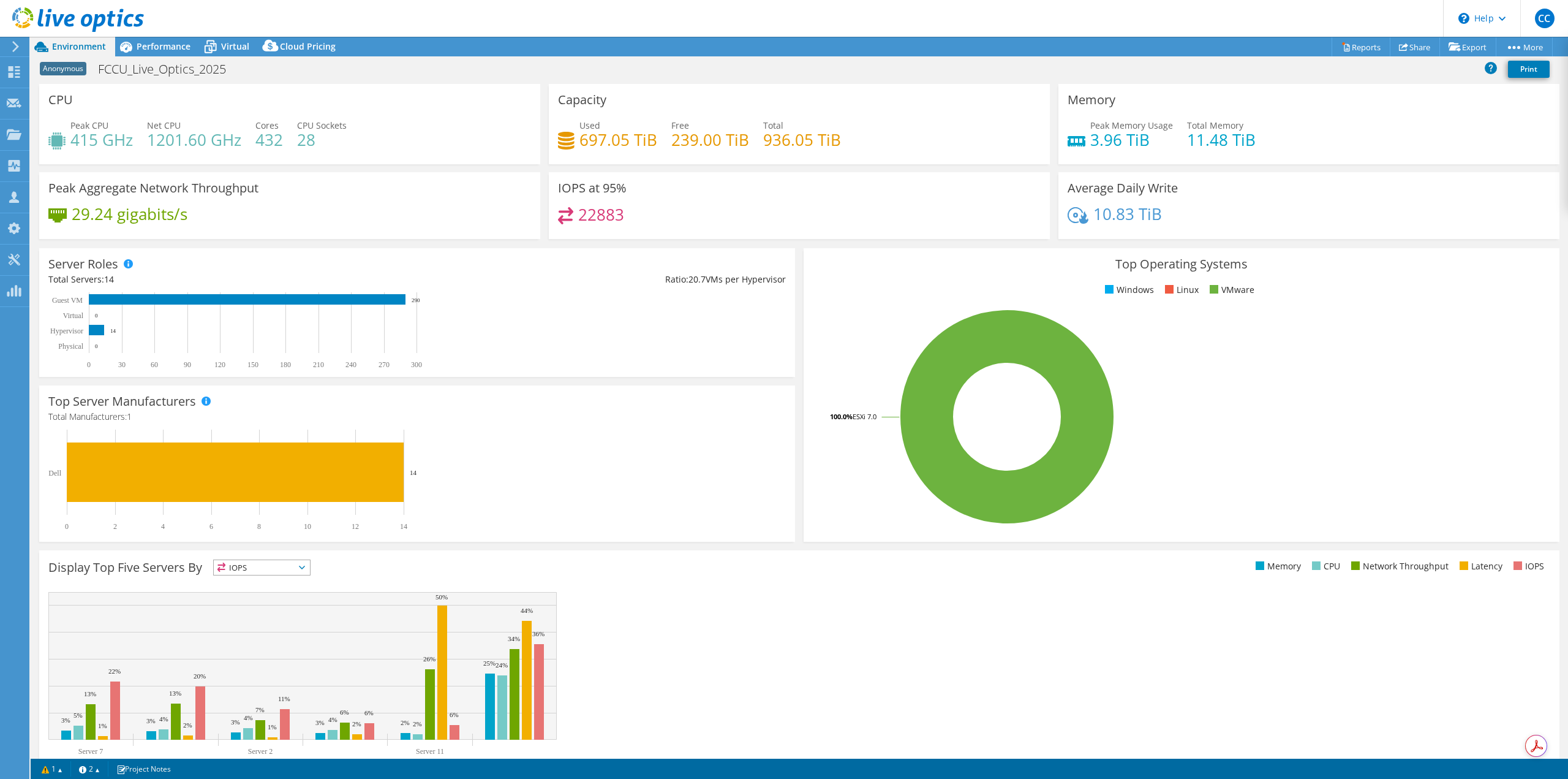
scroll to position [108, 0]
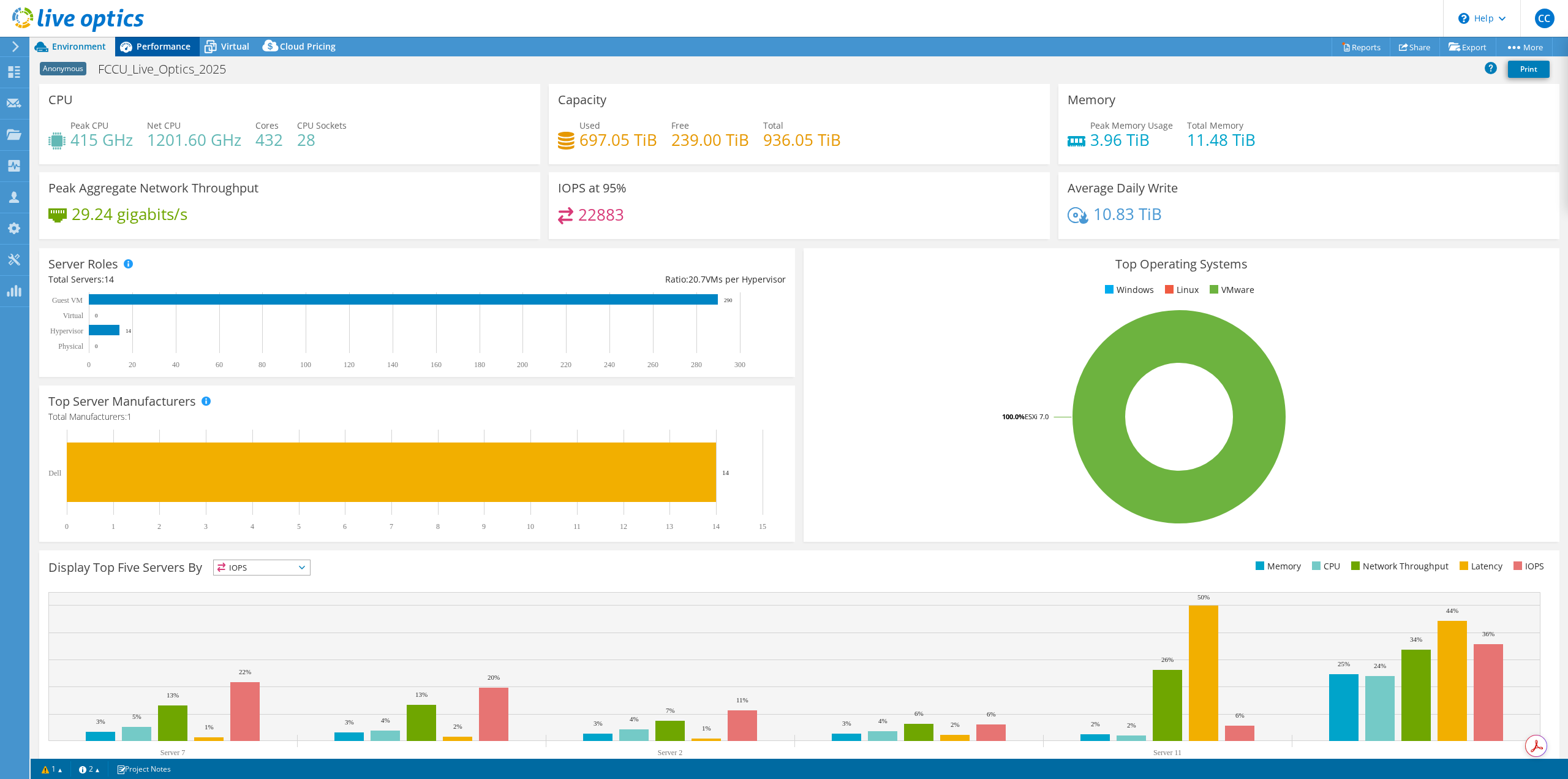
click at [163, 53] on div "Performance" at bounding box center [157, 46] width 84 height 19
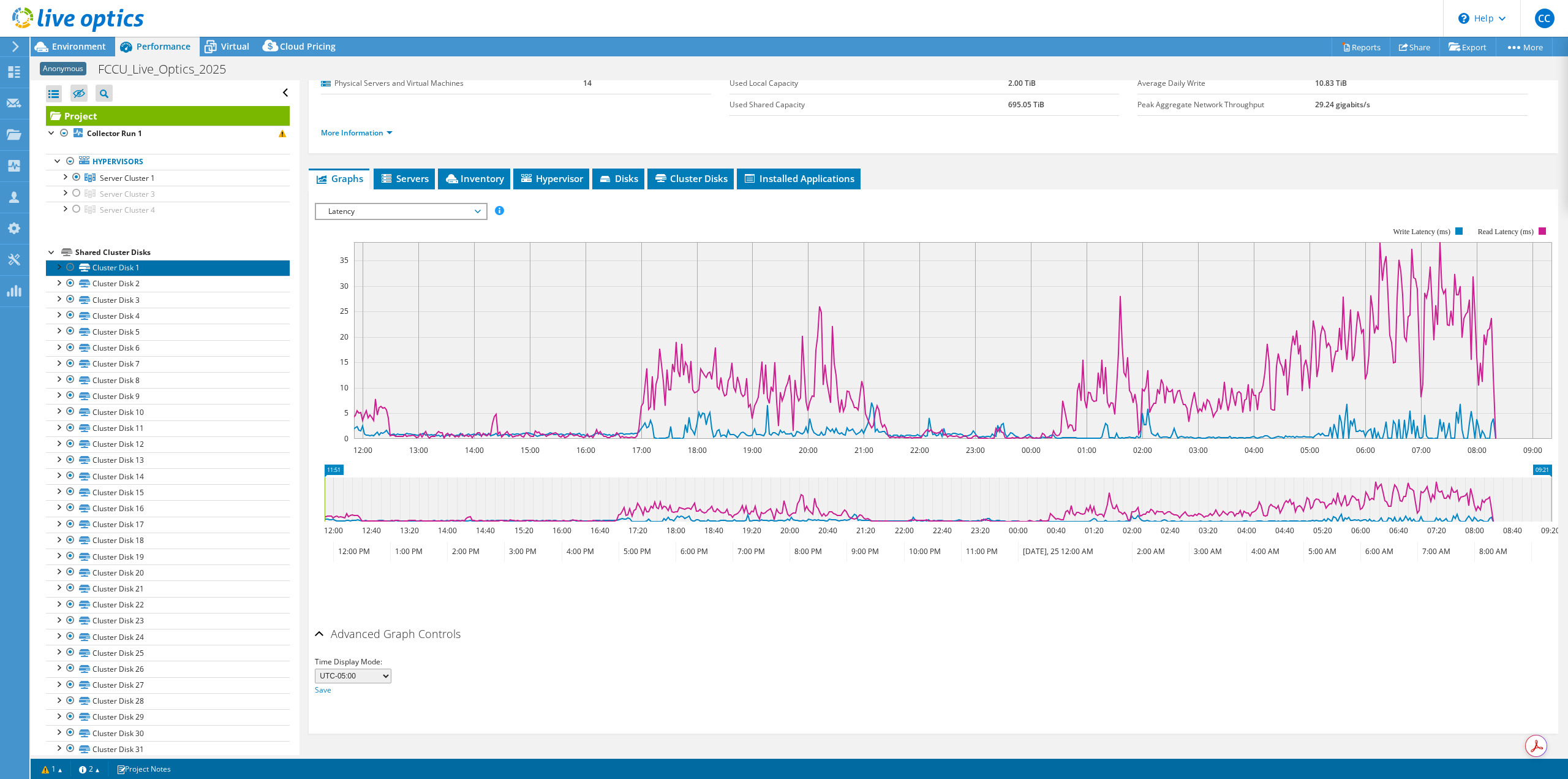
click at [133, 267] on link "Cluster Disk 1" at bounding box center [168, 268] width 244 height 16
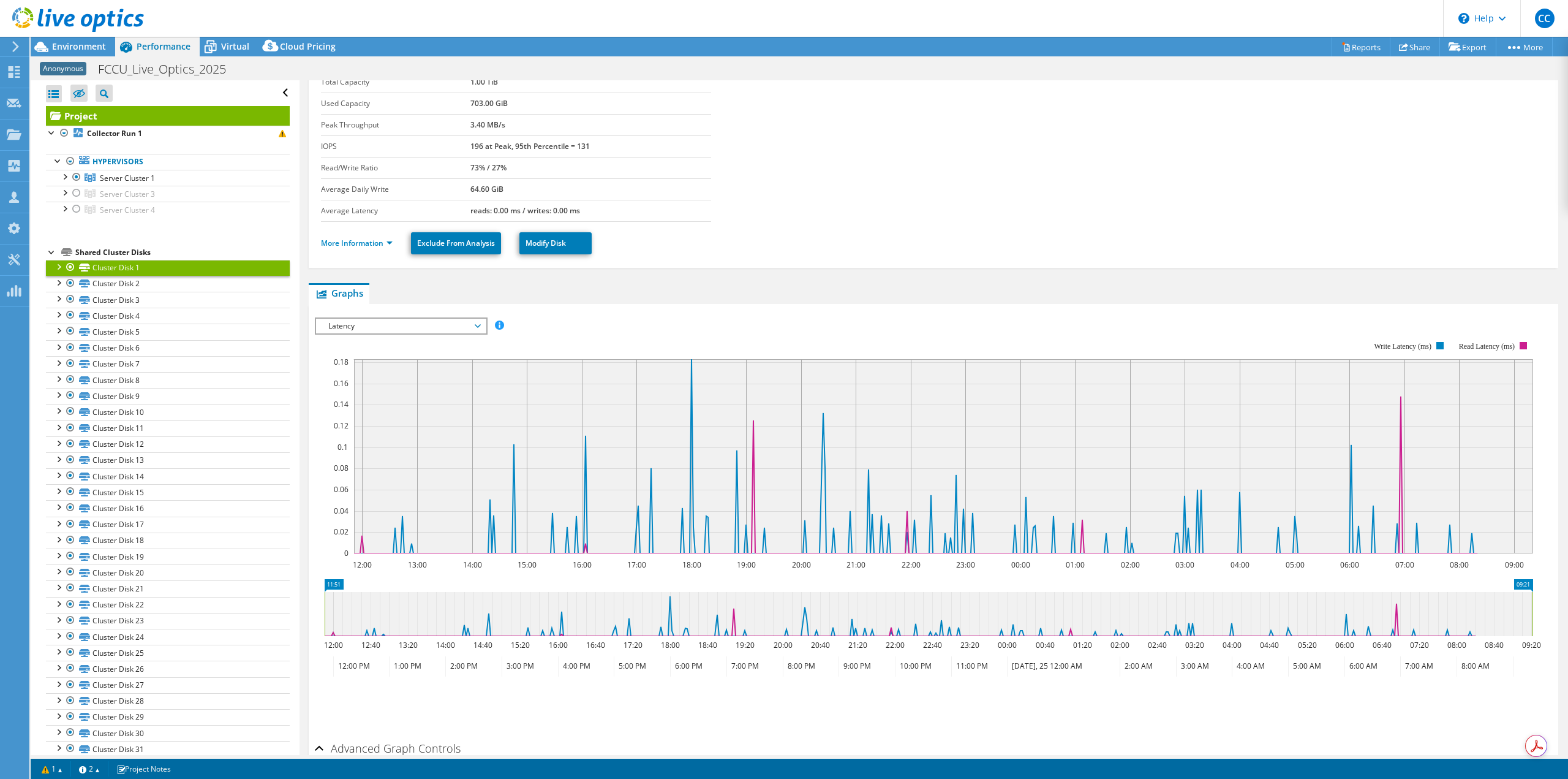
scroll to position [0, 0]
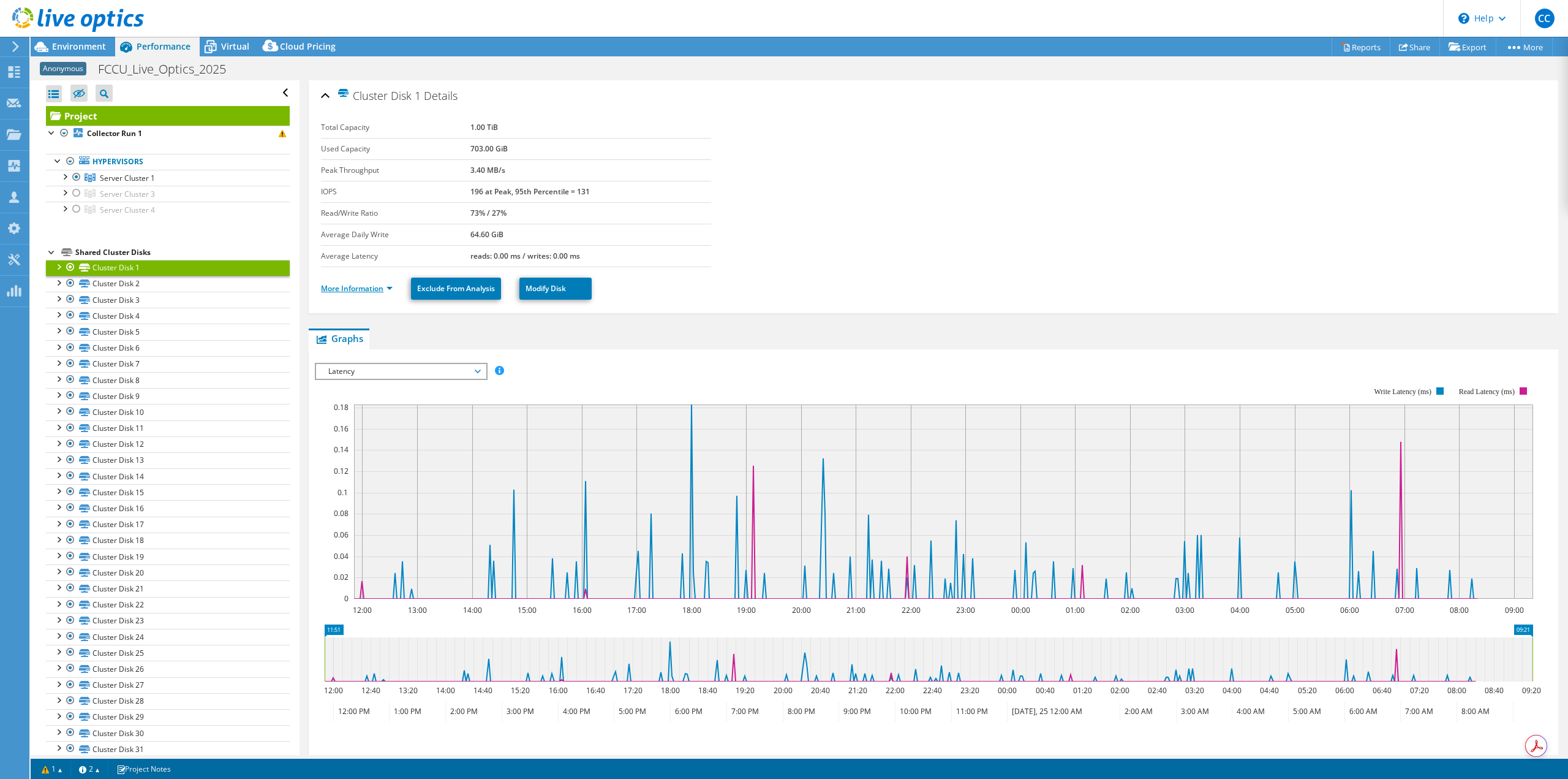
click at [366, 289] on link "More Information" at bounding box center [357, 288] width 72 height 11
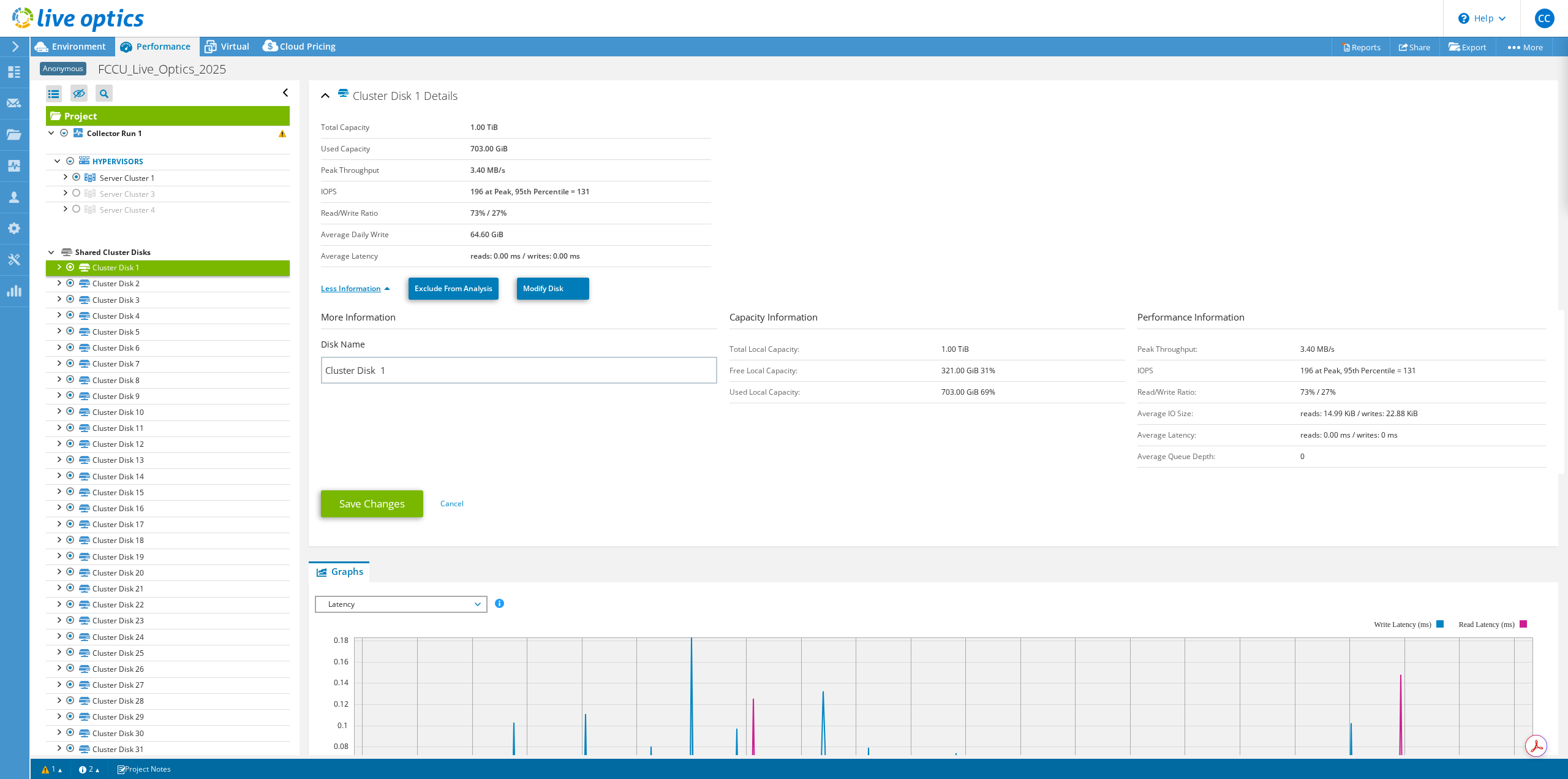
click at [385, 286] on link "Less Information" at bounding box center [356, 288] width 69 height 11
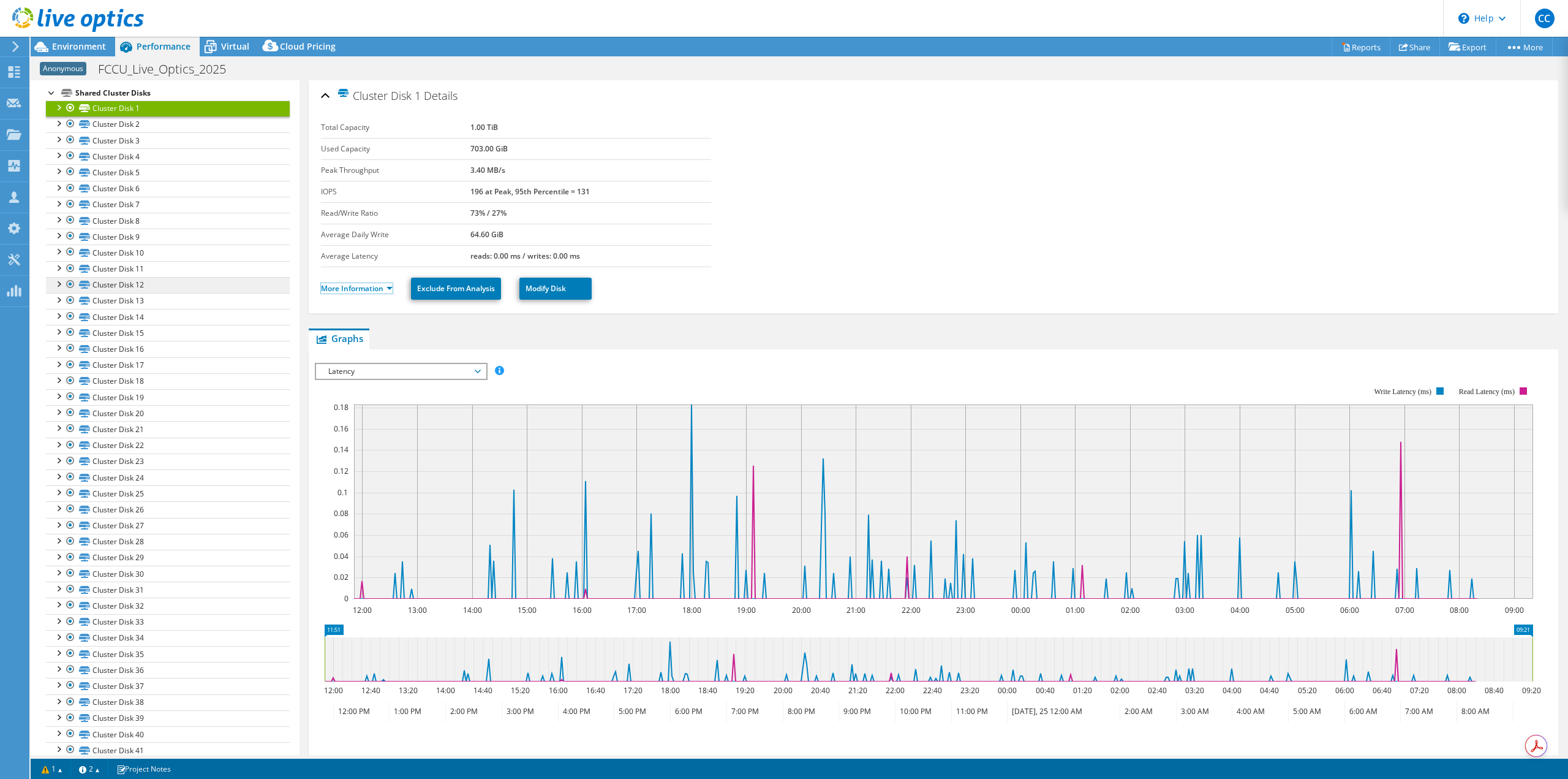
scroll to position [103, 0]
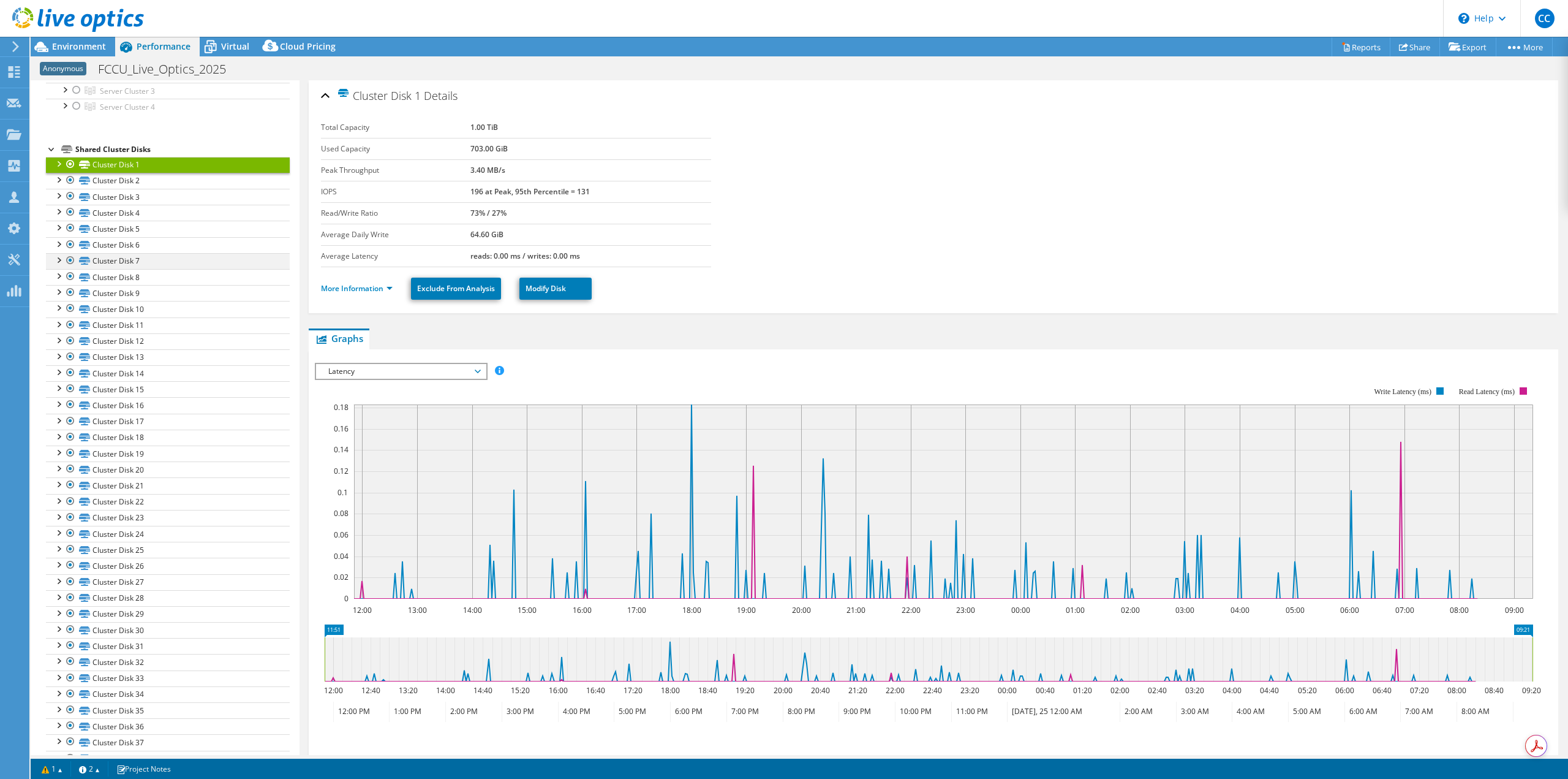
click at [58, 258] on div at bounding box center [58, 259] width 12 height 12
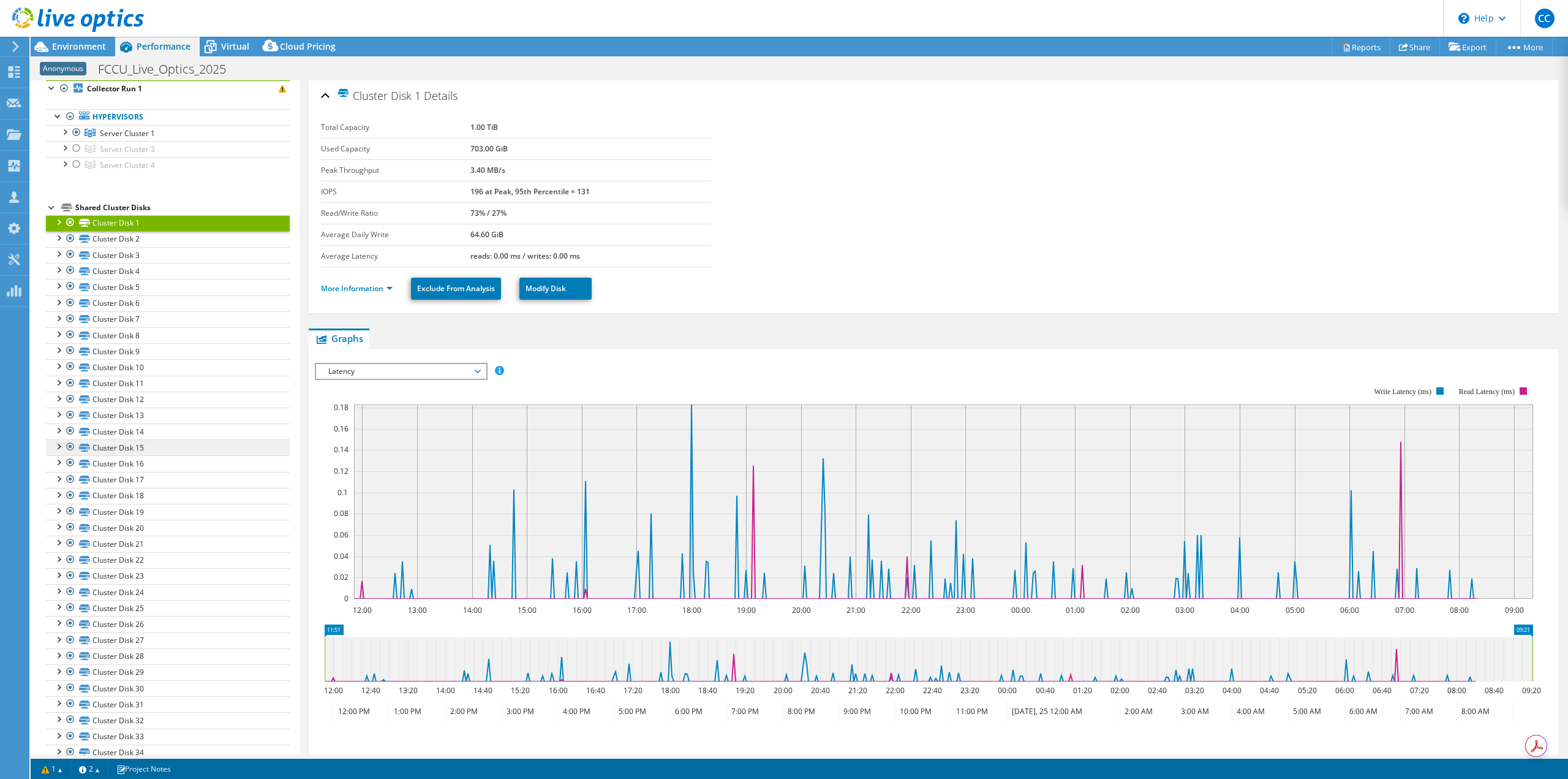
scroll to position [0, 0]
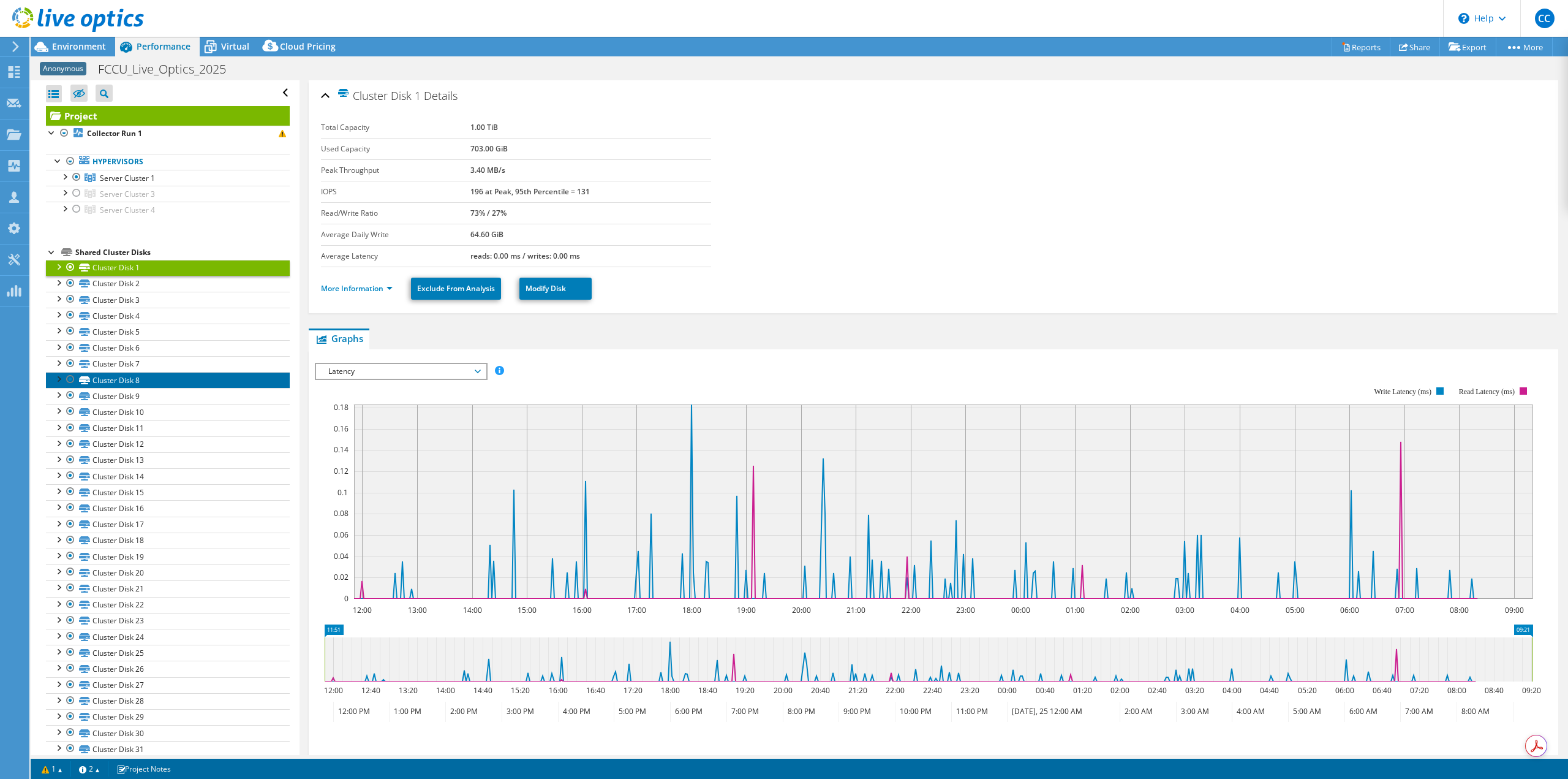
click at [202, 382] on link "Cluster Disk 8" at bounding box center [168, 380] width 244 height 16
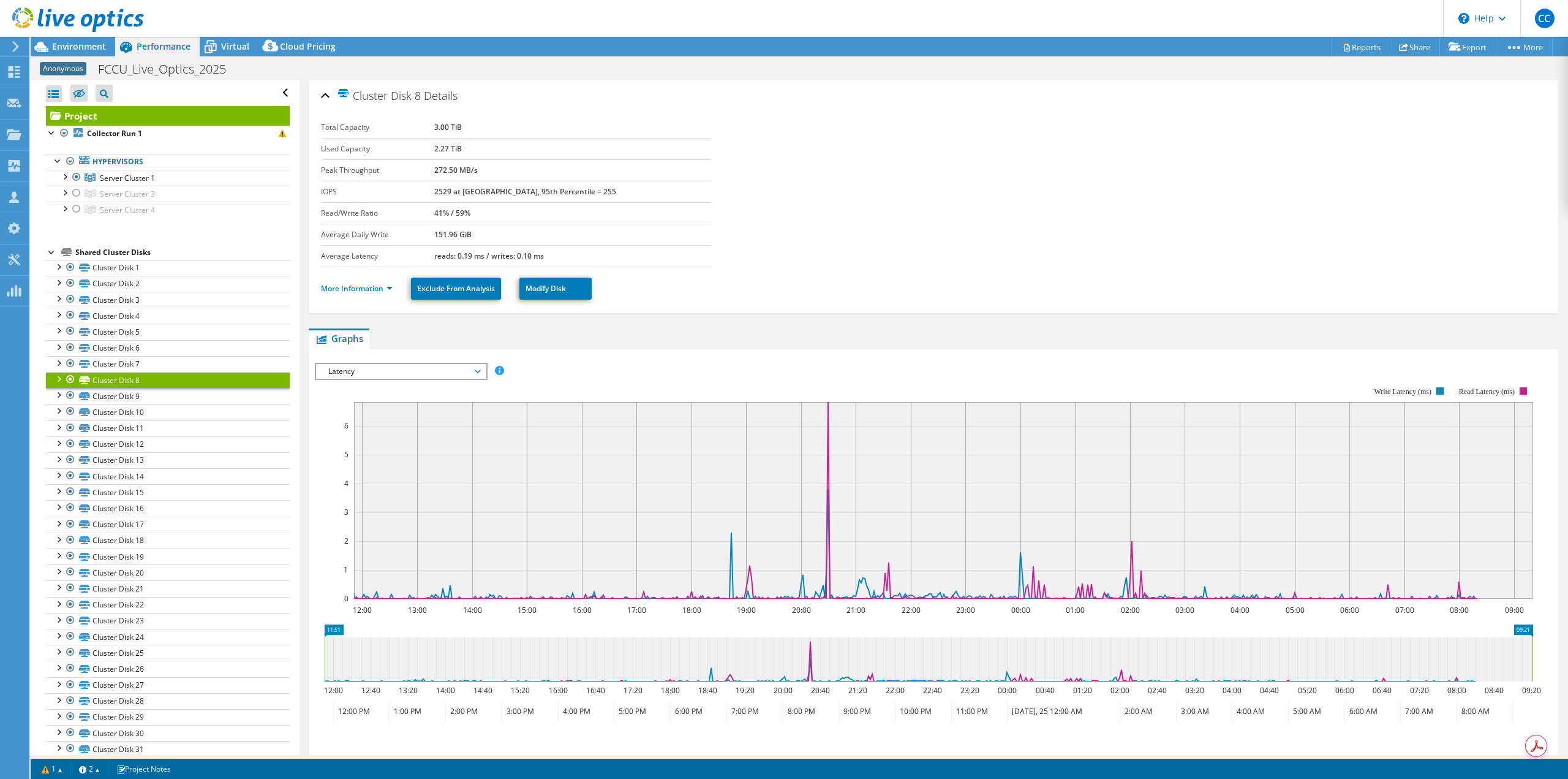
click at [358, 279] on ul "More Information Exclude From Analysis Modify Disk" at bounding box center [933, 287] width 1225 height 25
click at [357, 286] on link "More Information" at bounding box center [357, 288] width 72 height 11
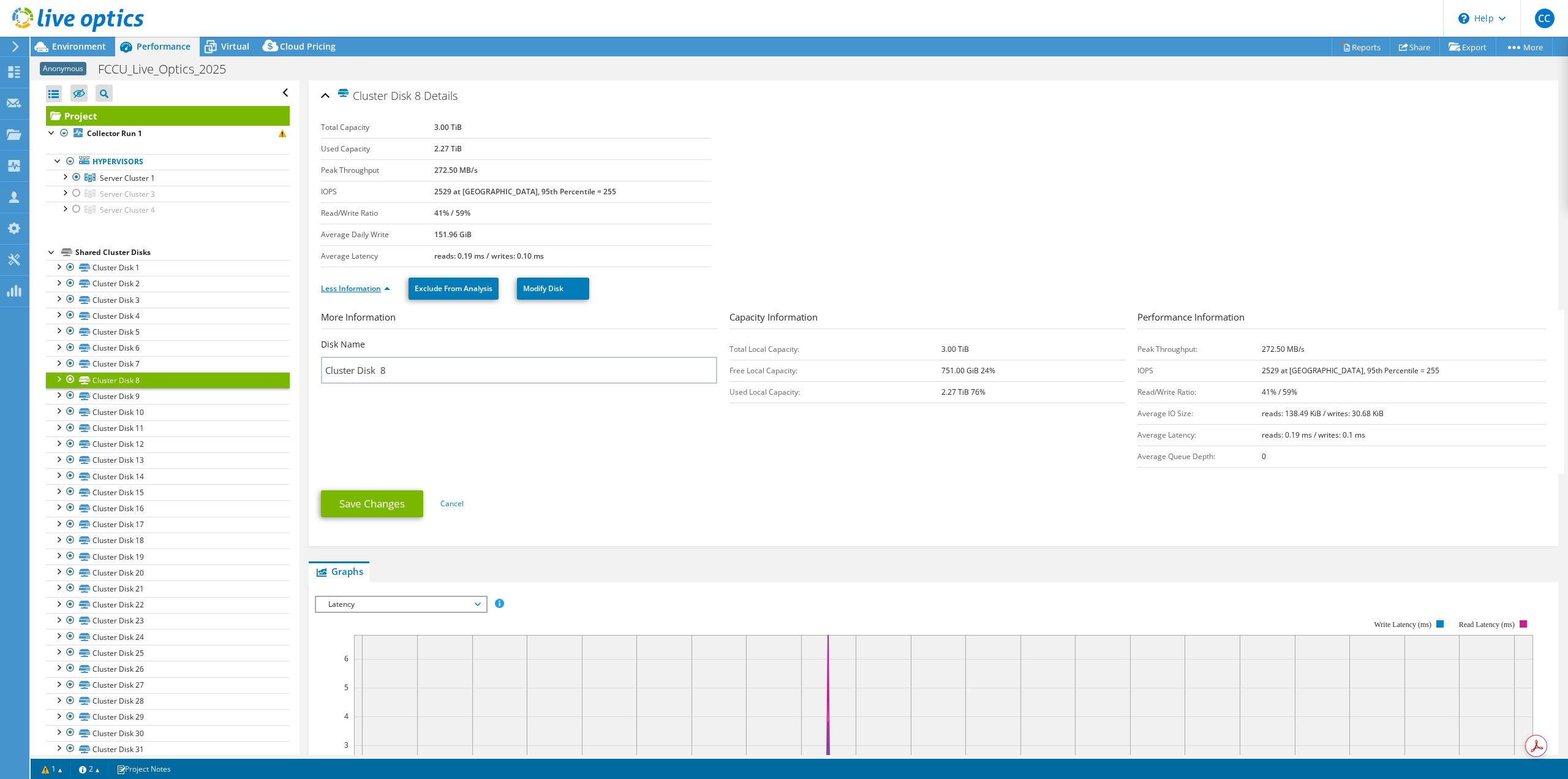
click at [357, 288] on link "Less Information" at bounding box center [356, 288] width 69 height 11
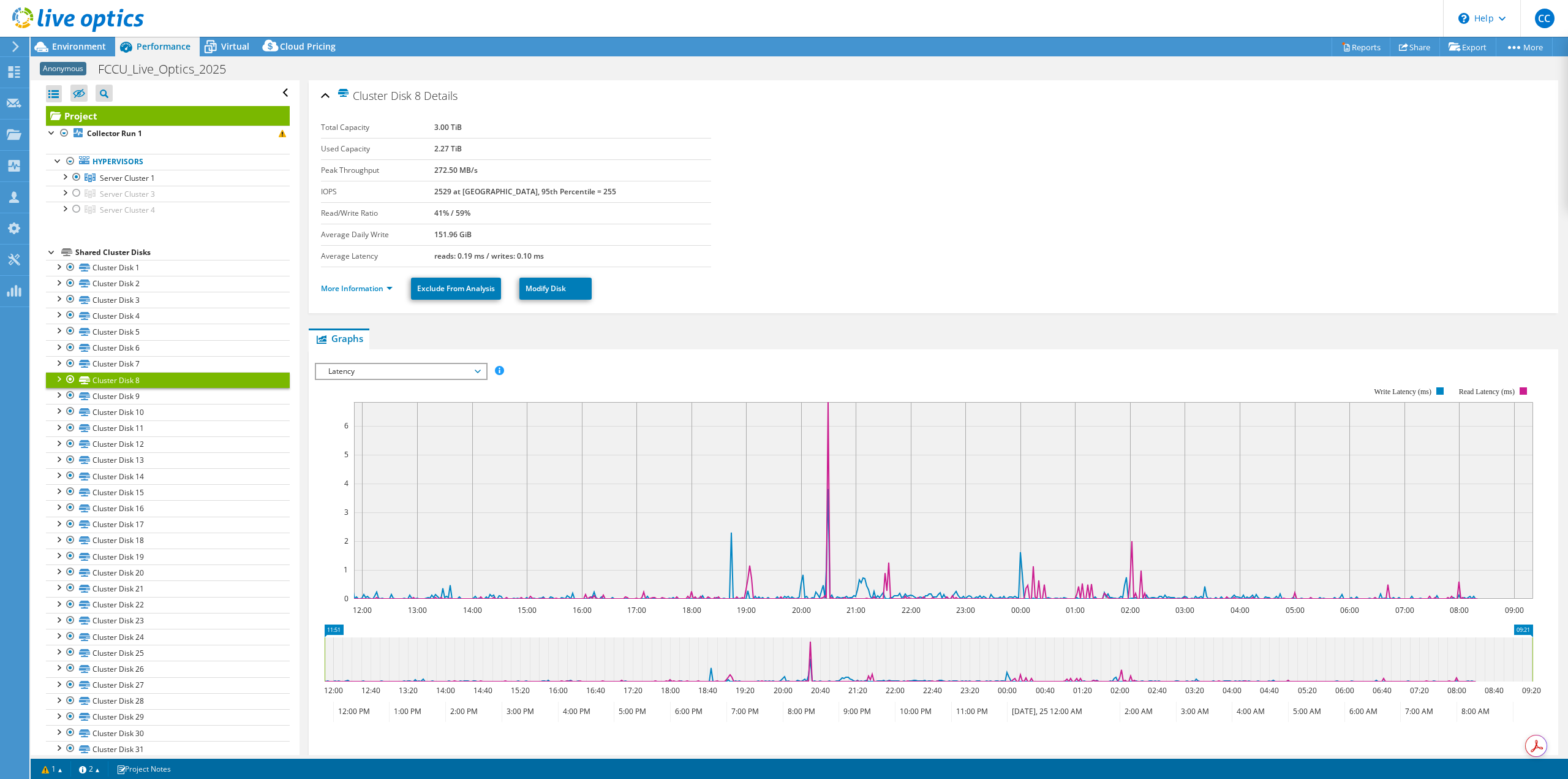
click at [49, 251] on div at bounding box center [52, 250] width 12 height 12
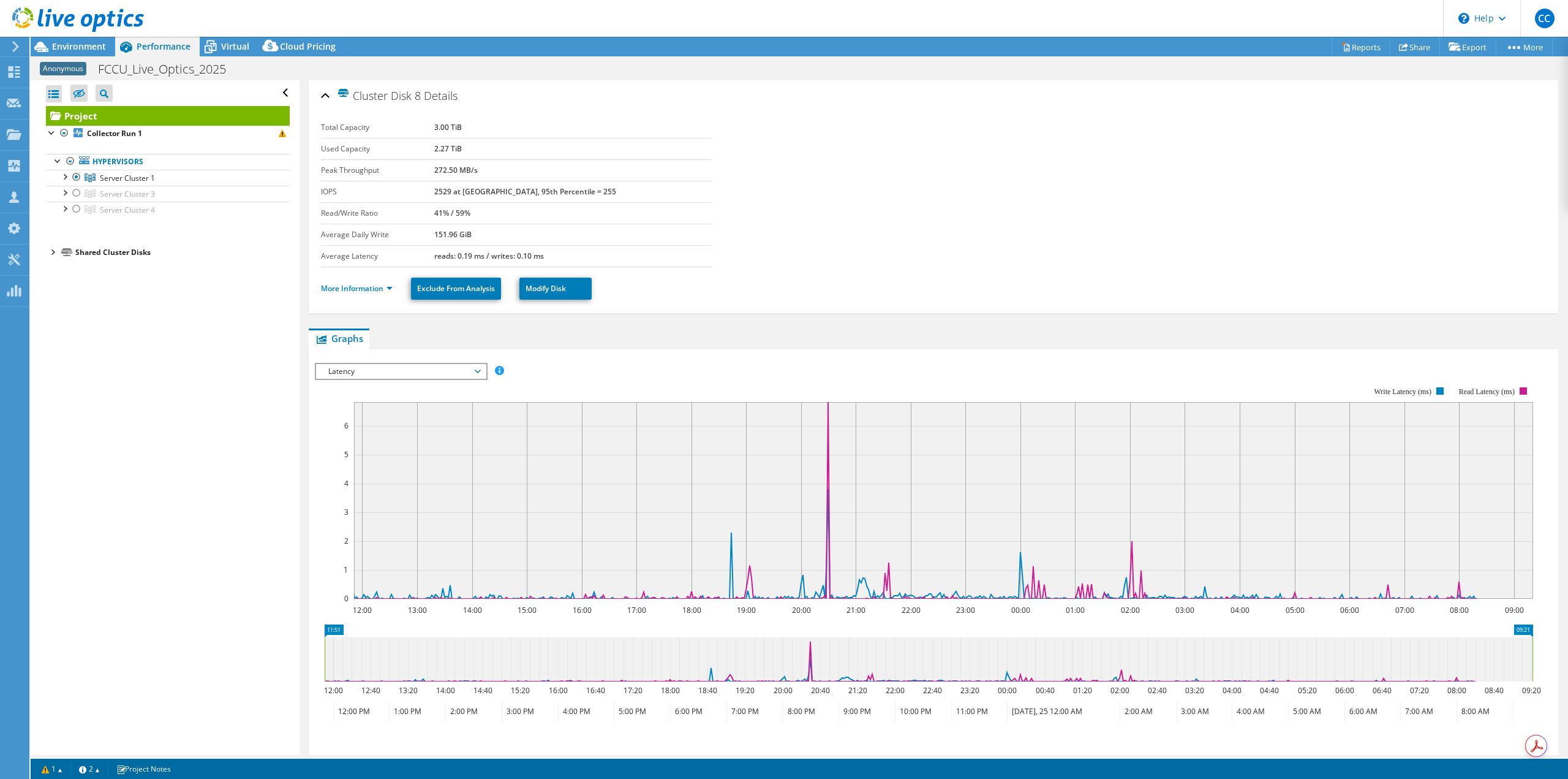
click at [50, 251] on div at bounding box center [52, 250] width 12 height 12
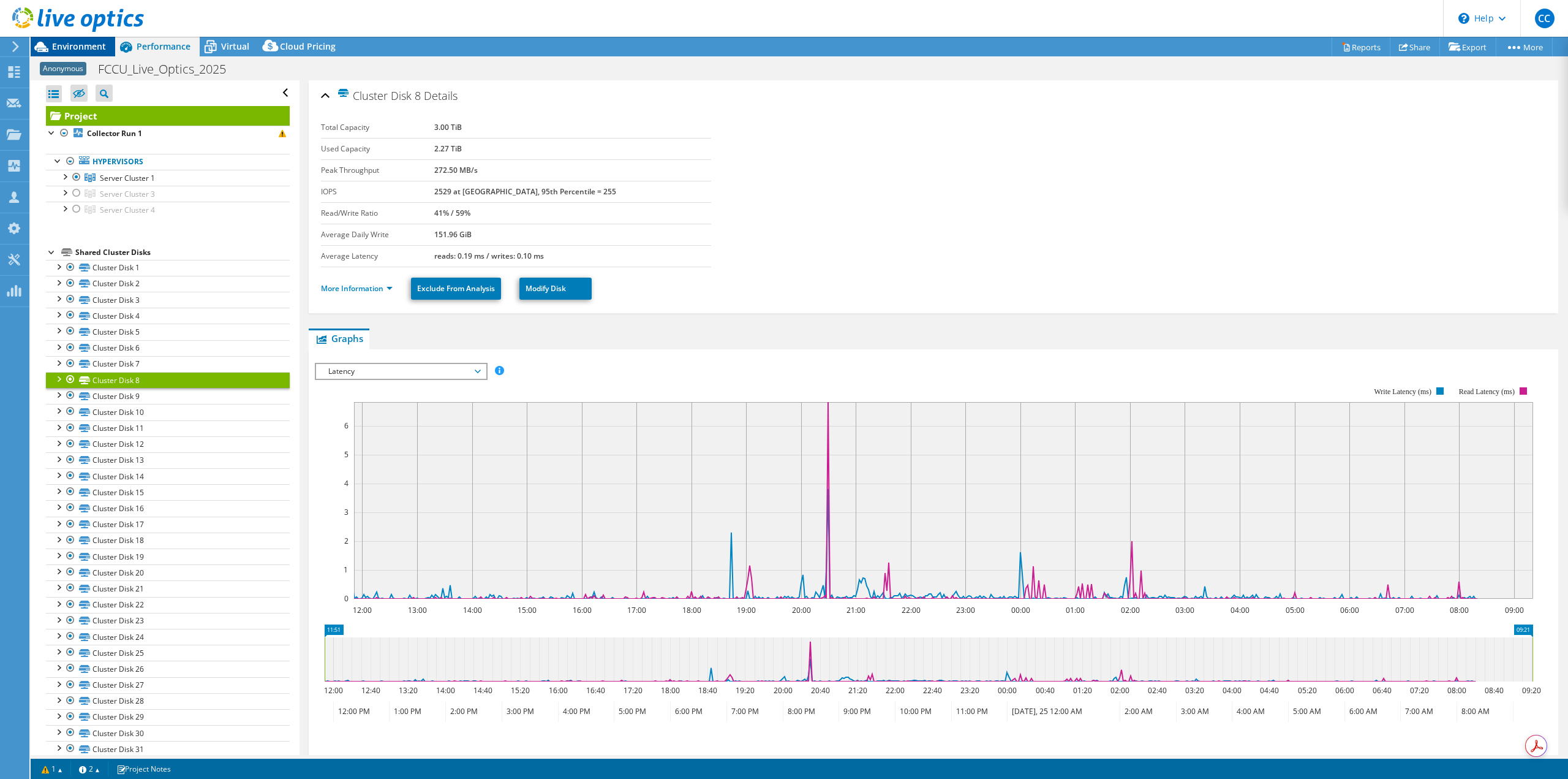
click at [74, 45] on span "Environment" at bounding box center [79, 46] width 54 height 12
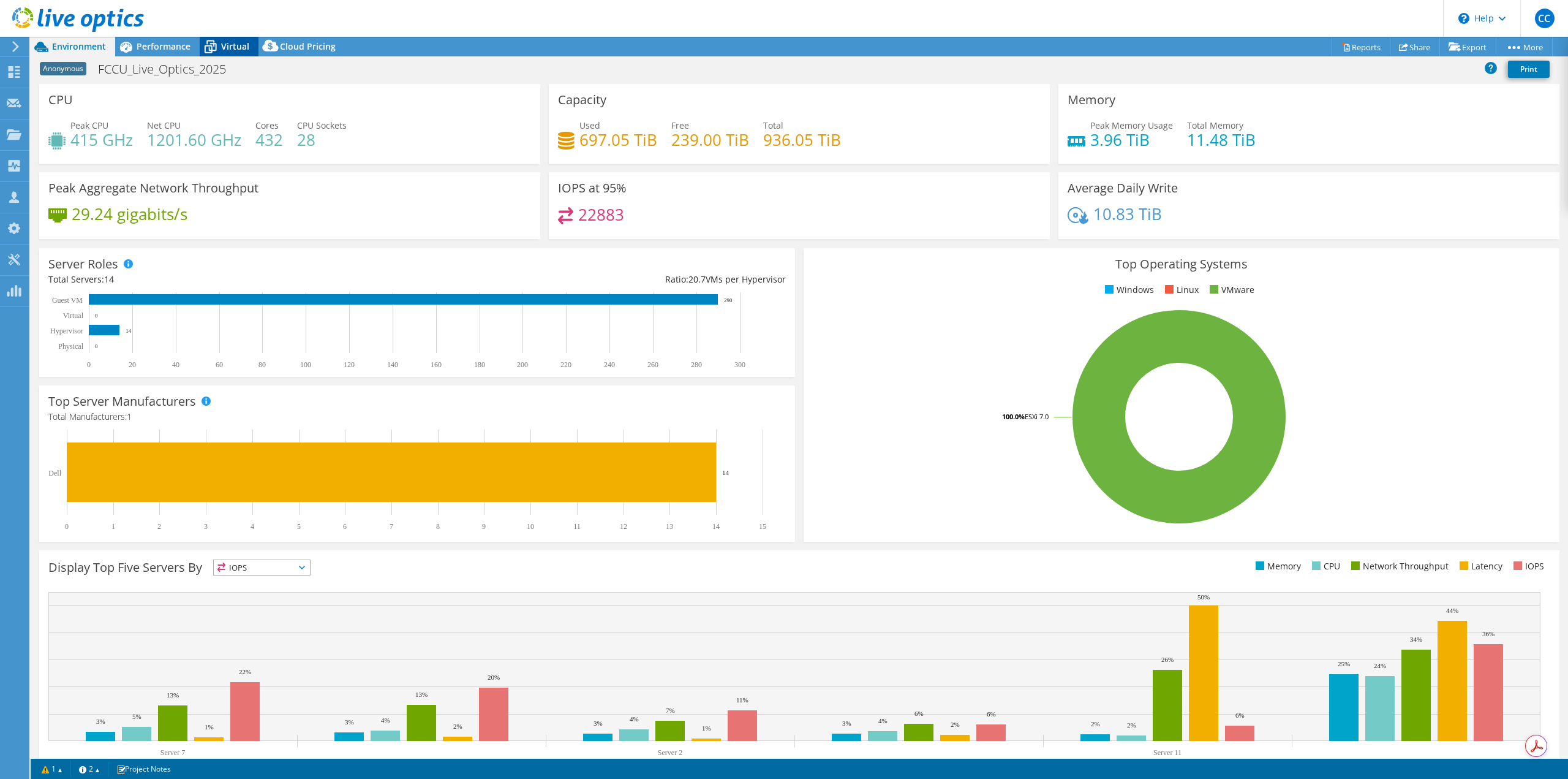
click at [235, 54] on div "Virtual" at bounding box center [228, 46] width 59 height 19
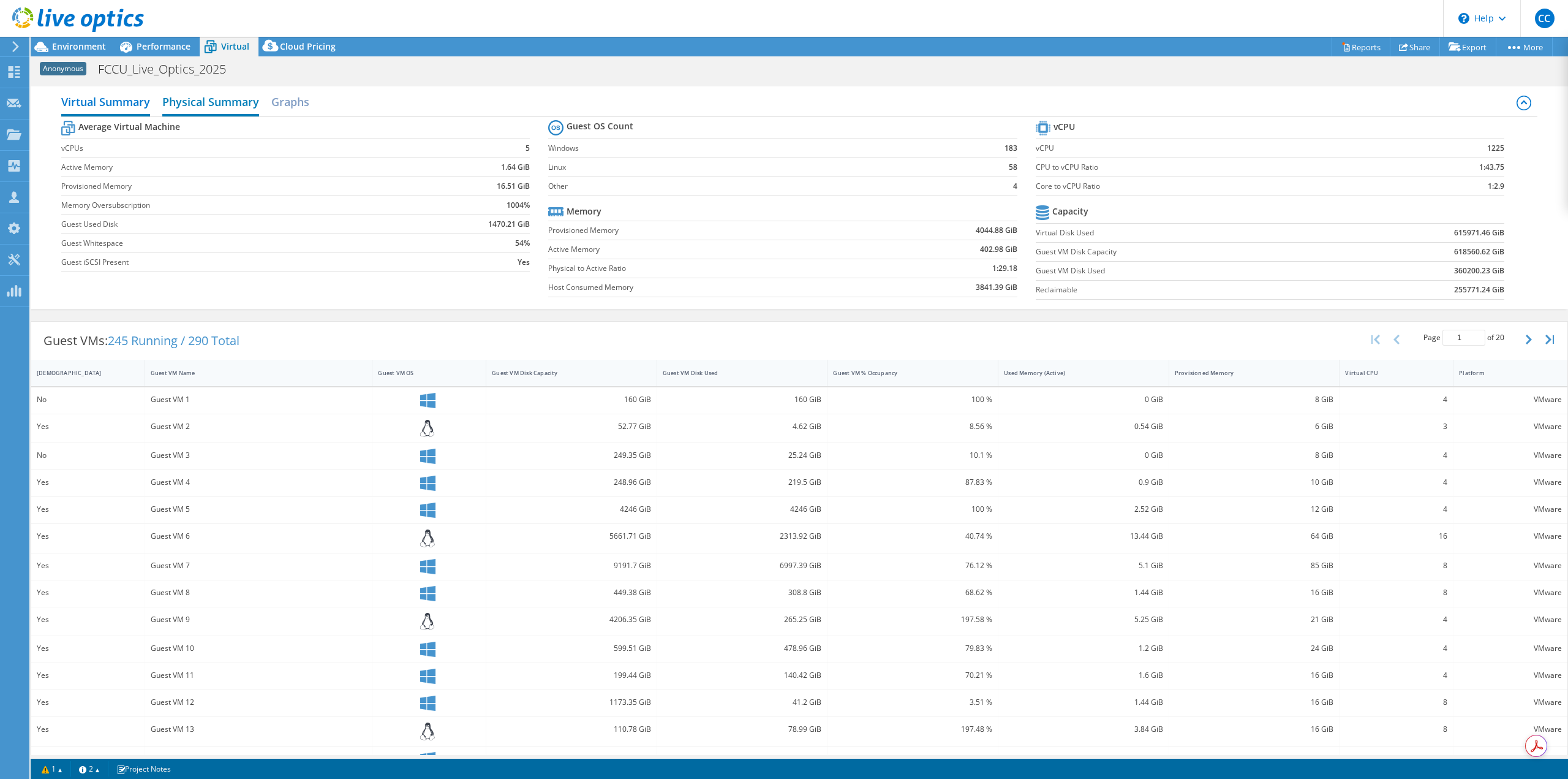
click at [222, 106] on h2 "Physical Summary" at bounding box center [210, 103] width 97 height 27
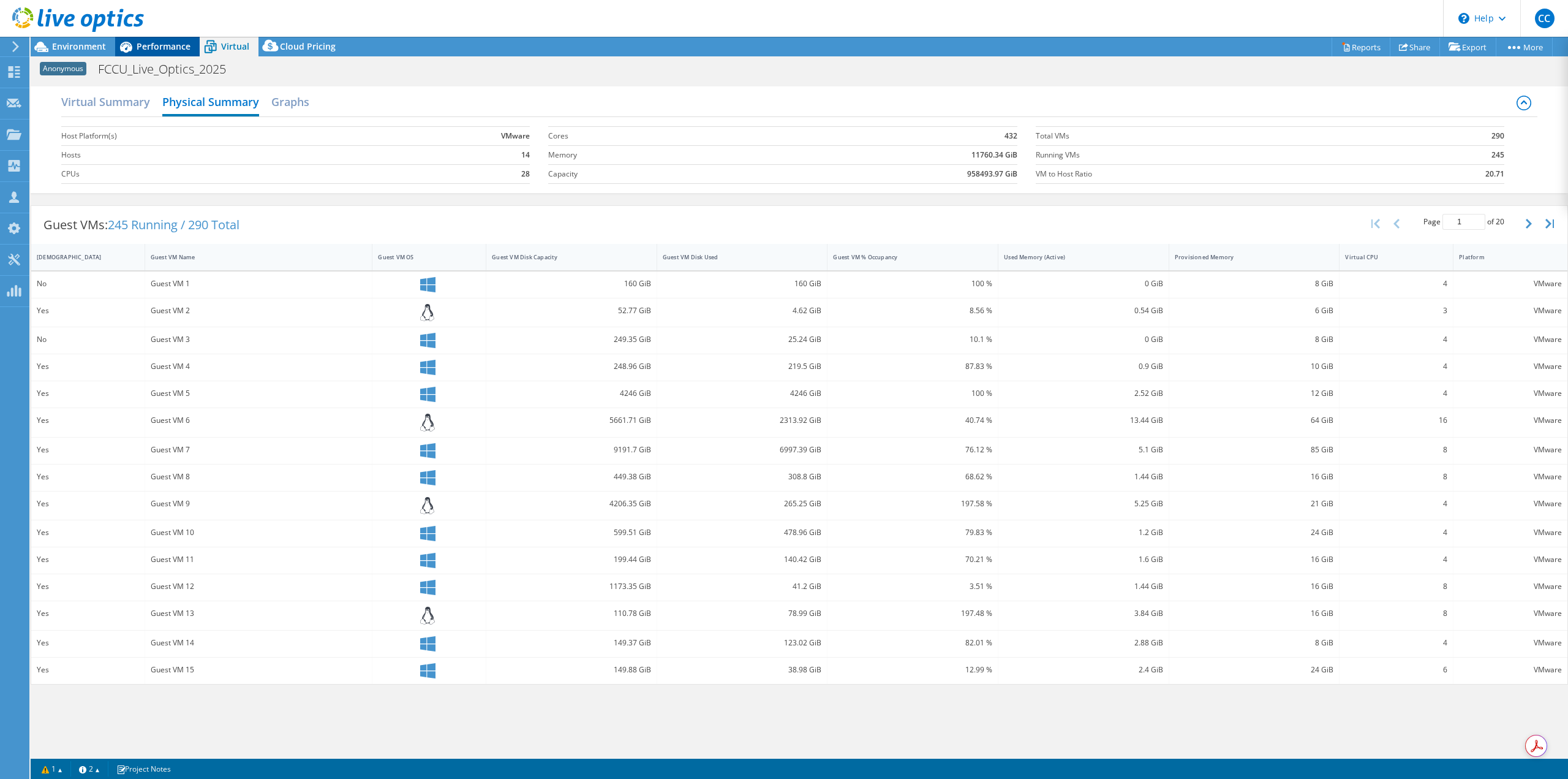
click at [145, 51] on span "Performance" at bounding box center [163, 46] width 54 height 12
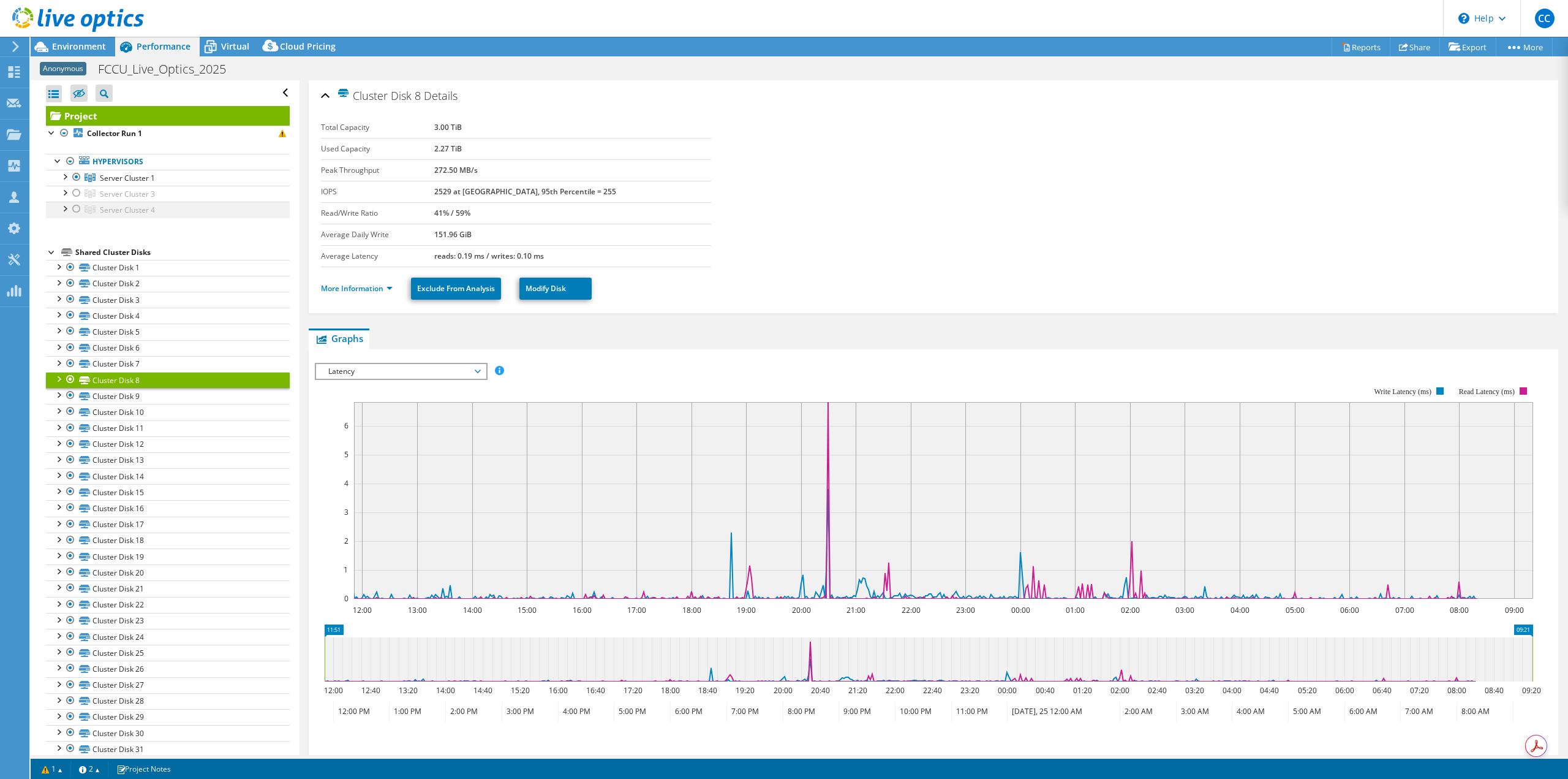
click at [74, 211] on div at bounding box center [76, 208] width 12 height 14
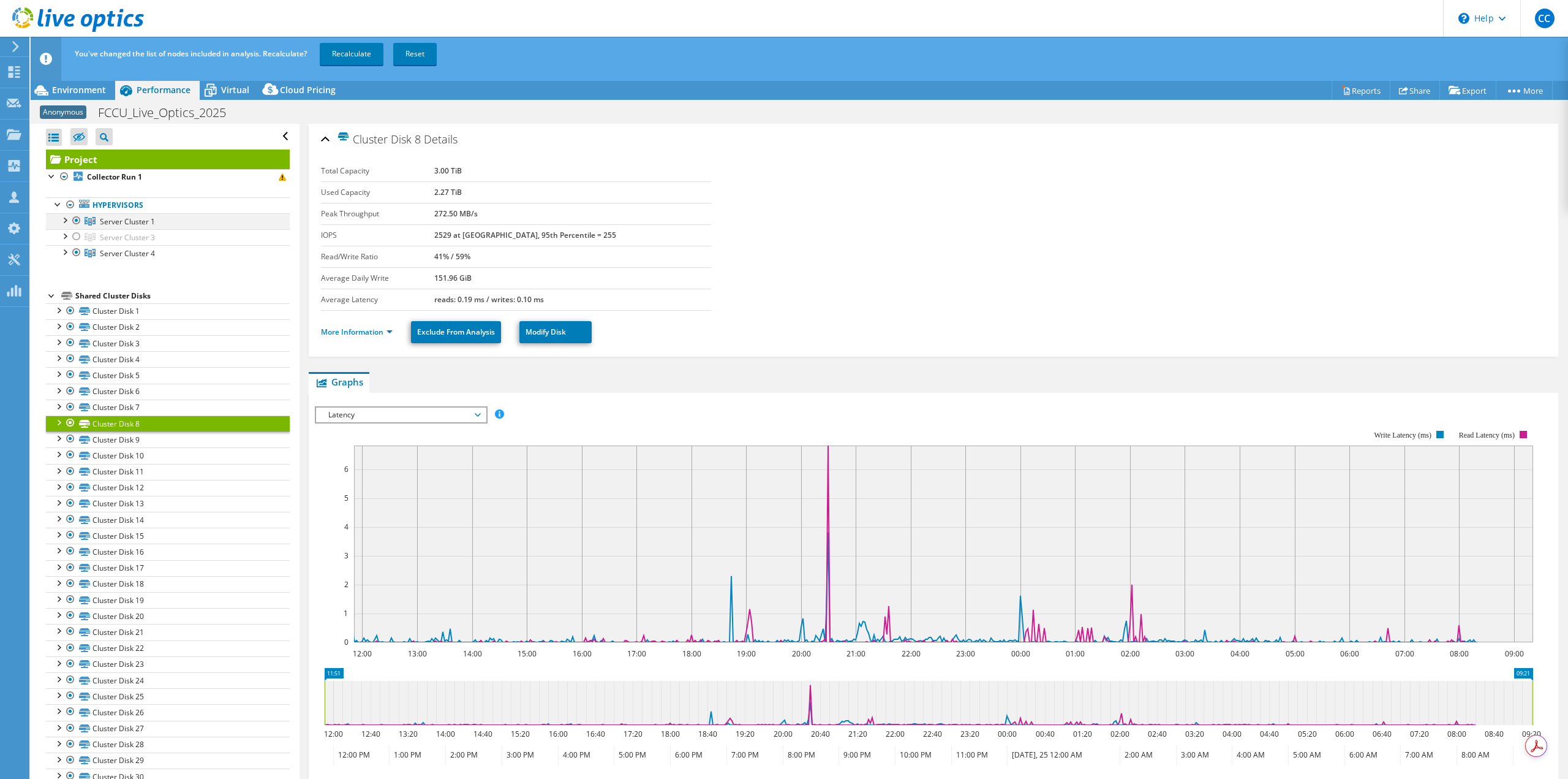
click at [77, 221] on div at bounding box center [76, 220] width 12 height 14
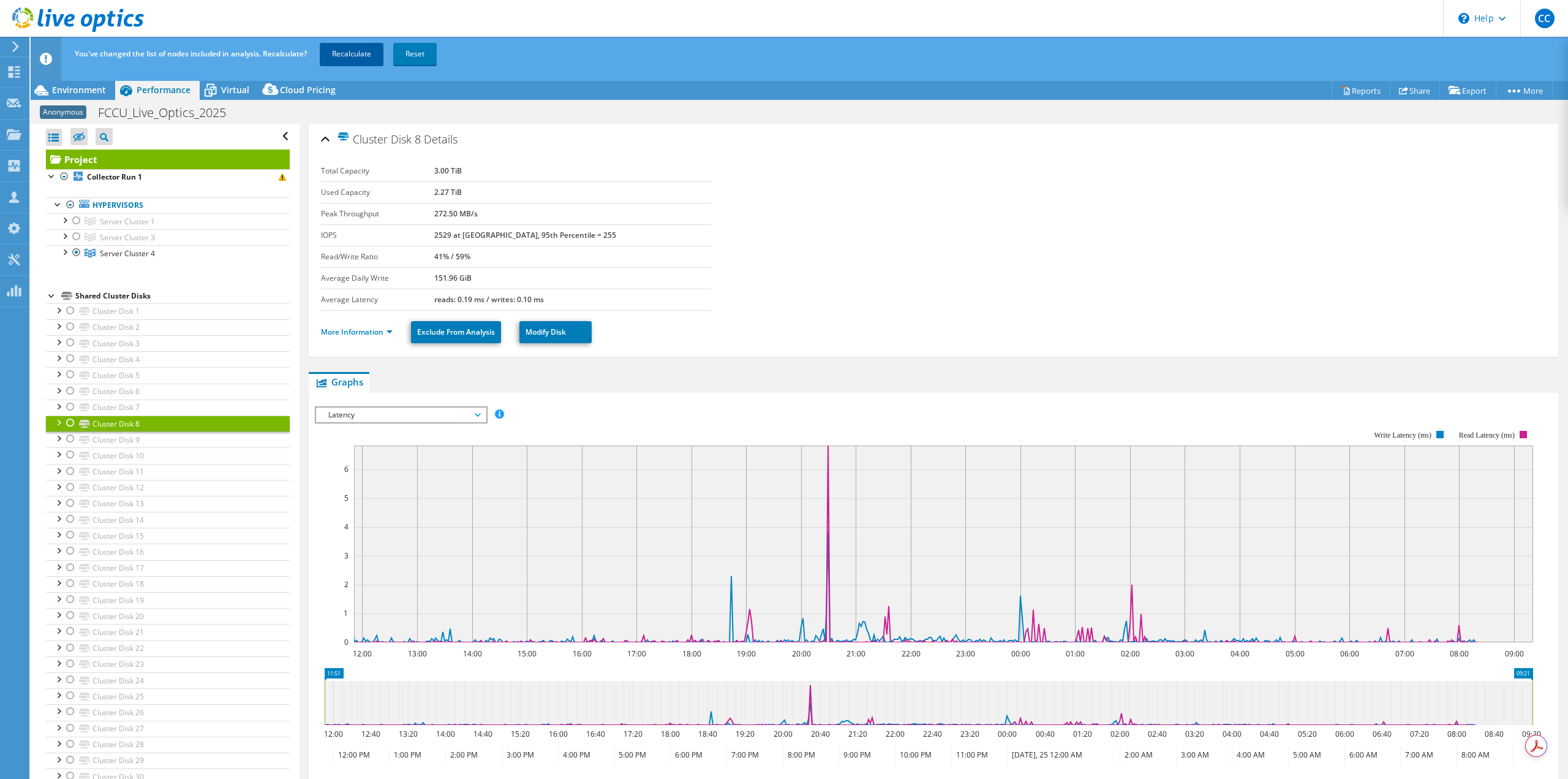
click at [357, 57] on link "Recalculate" at bounding box center [351, 54] width 63 height 22
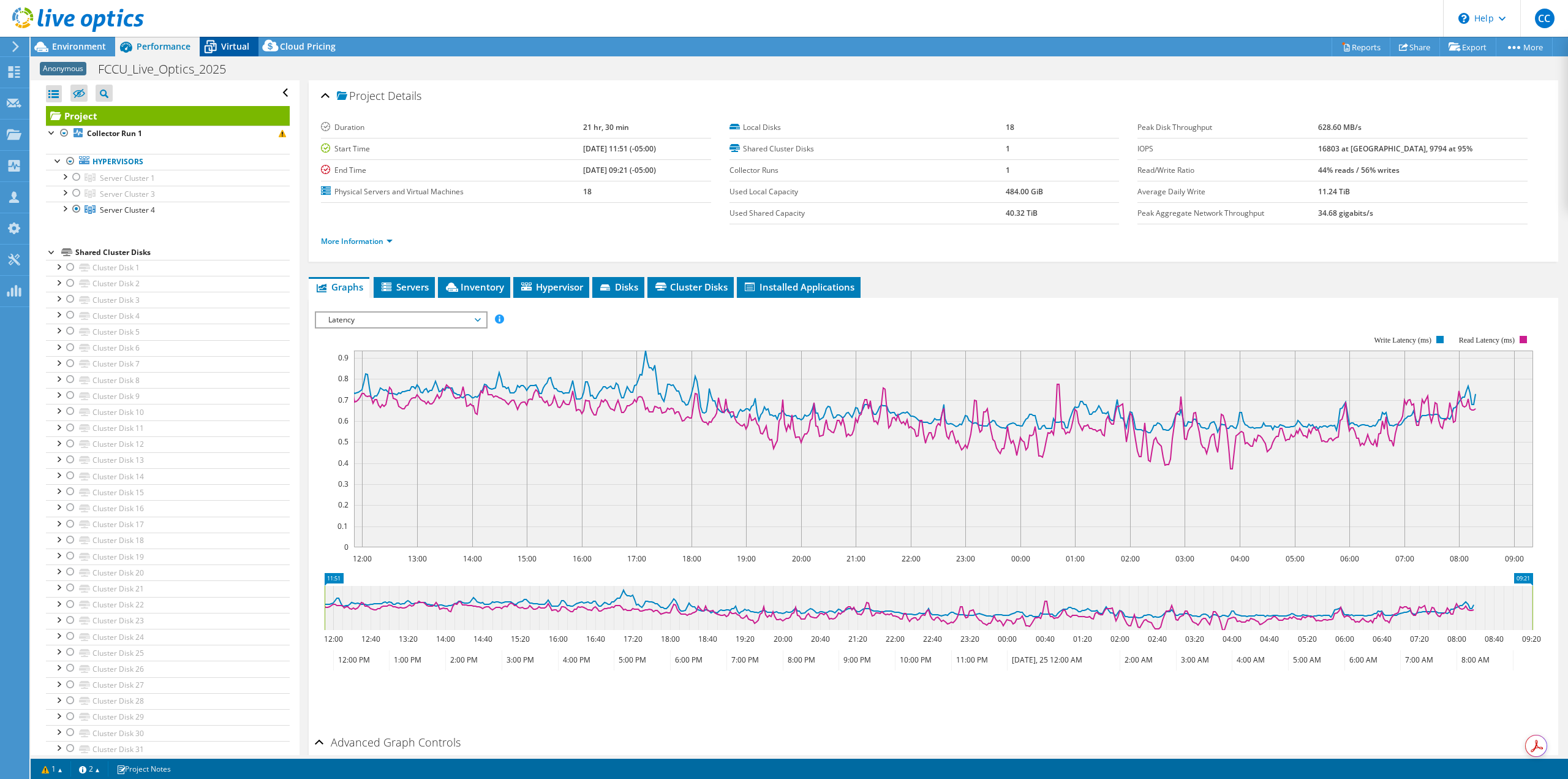
click at [237, 55] on div "Virtual" at bounding box center [228, 46] width 59 height 19
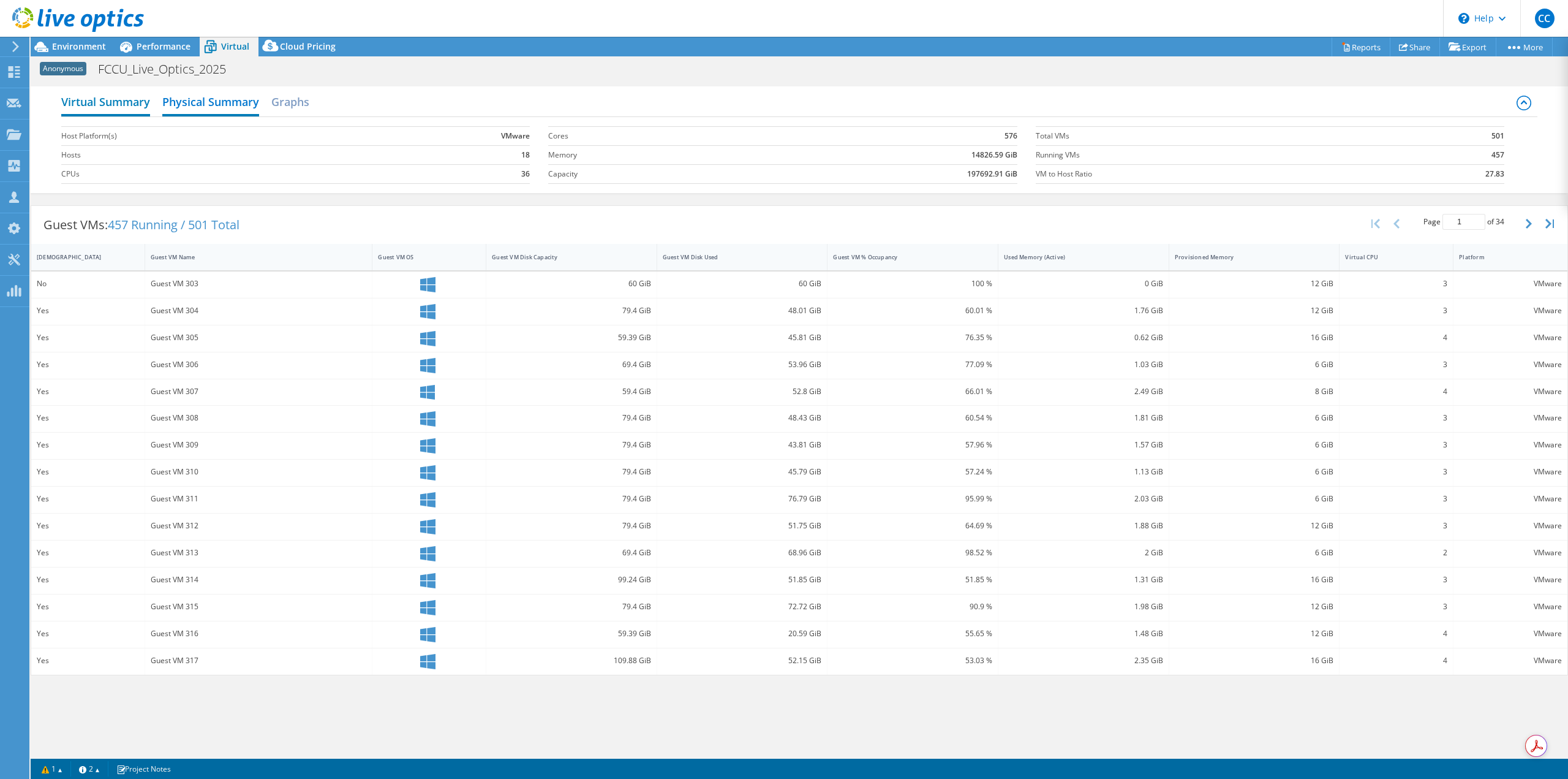
click at [107, 105] on h2 "Virtual Summary" at bounding box center [105, 103] width 89 height 27
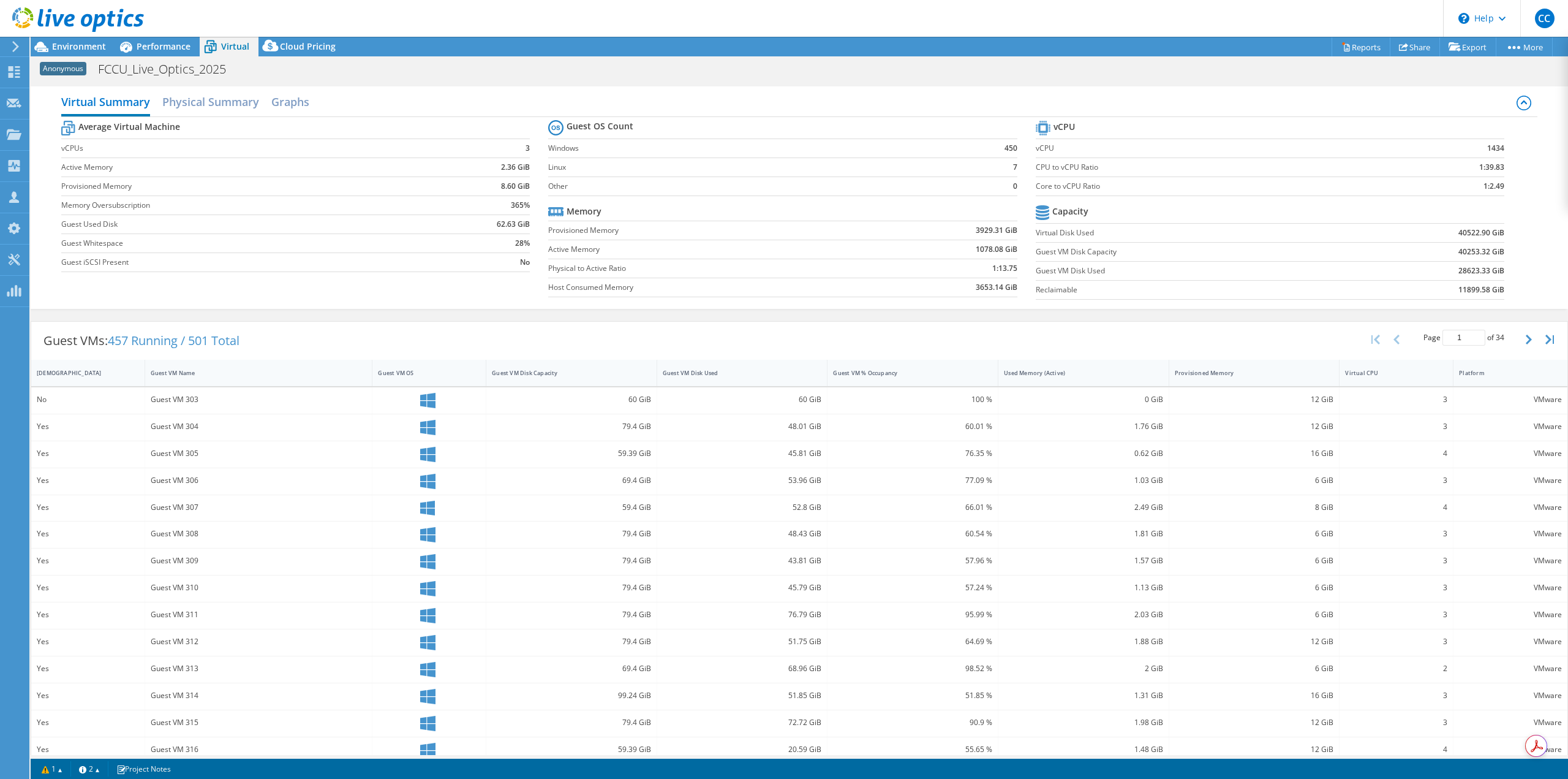
select select "USD"
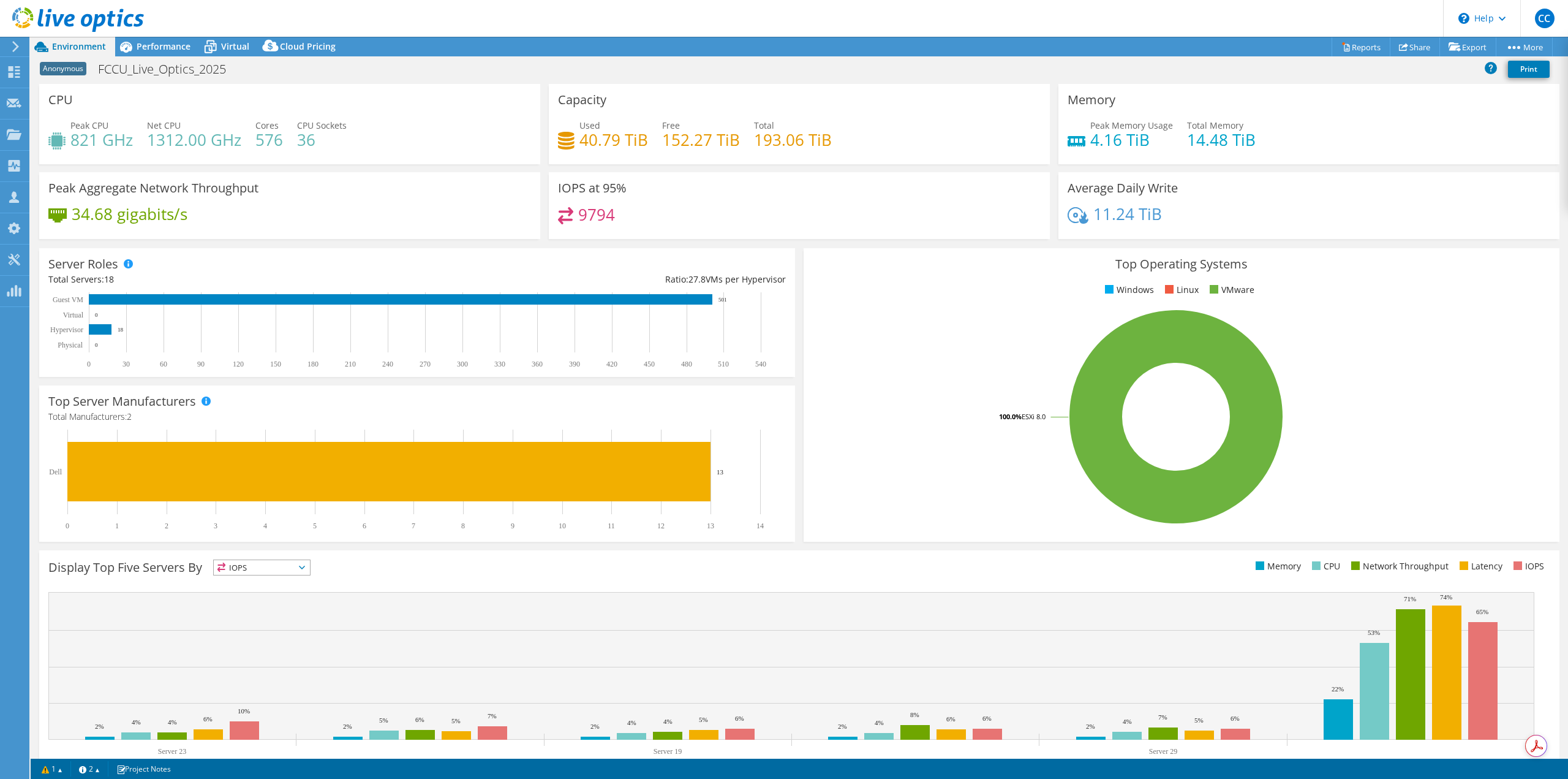
select select "USD"
